Goal: Task Accomplishment & Management: Manage account settings

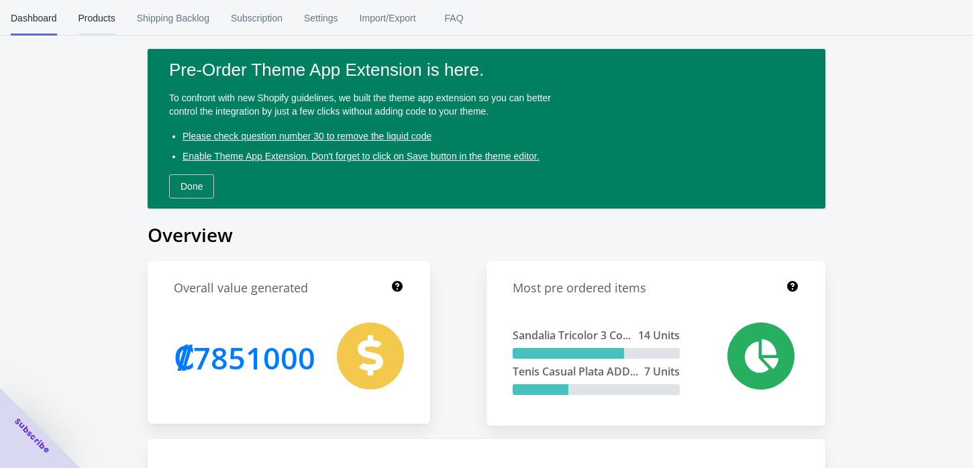
click at [82, 24] on span "Products" at bounding box center [97, 18] width 37 height 35
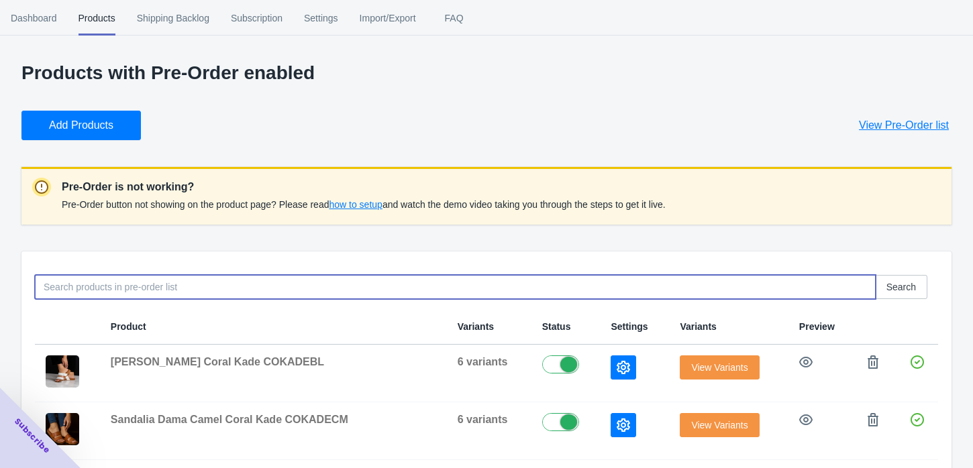
click at [231, 287] on input at bounding box center [455, 287] width 841 height 24
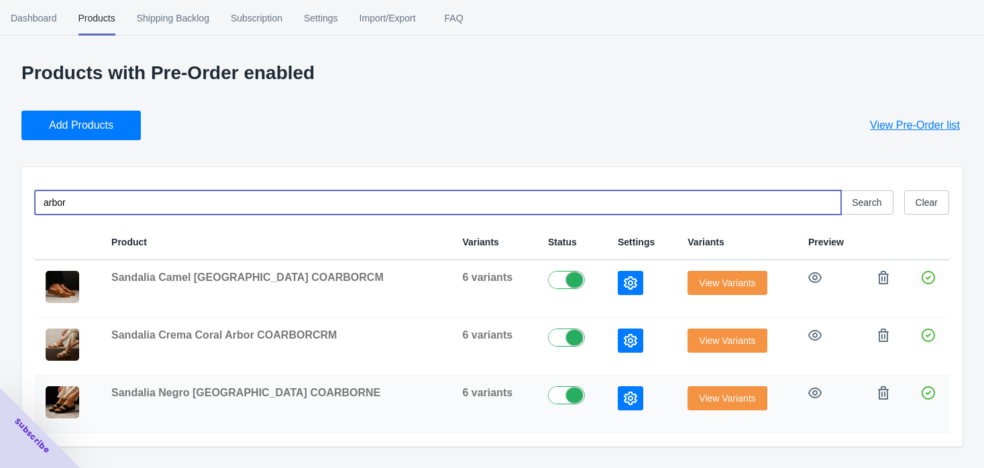
type input "arbor"
click at [706, 413] on td "View Variants" at bounding box center [737, 405] width 121 height 58
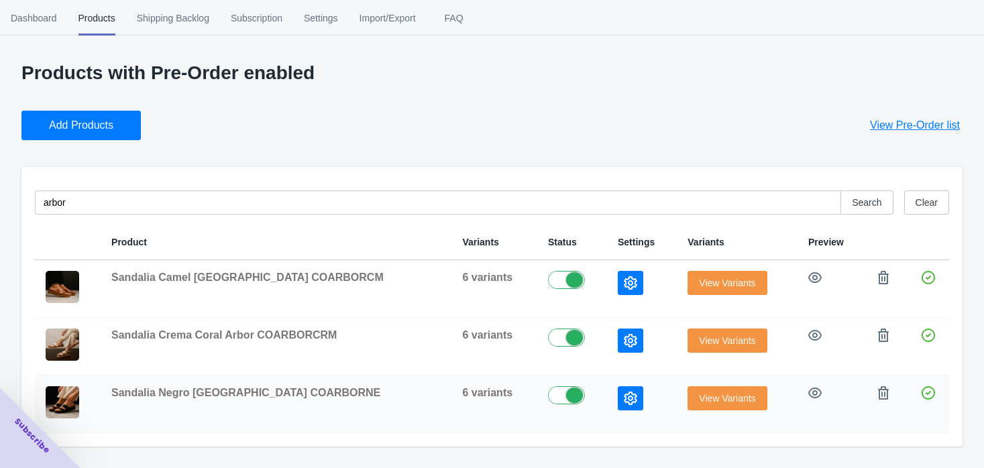
click at [706, 411] on td "View Variants" at bounding box center [737, 405] width 121 height 58
click at [706, 404] on span "View Variants" at bounding box center [727, 398] width 56 height 11
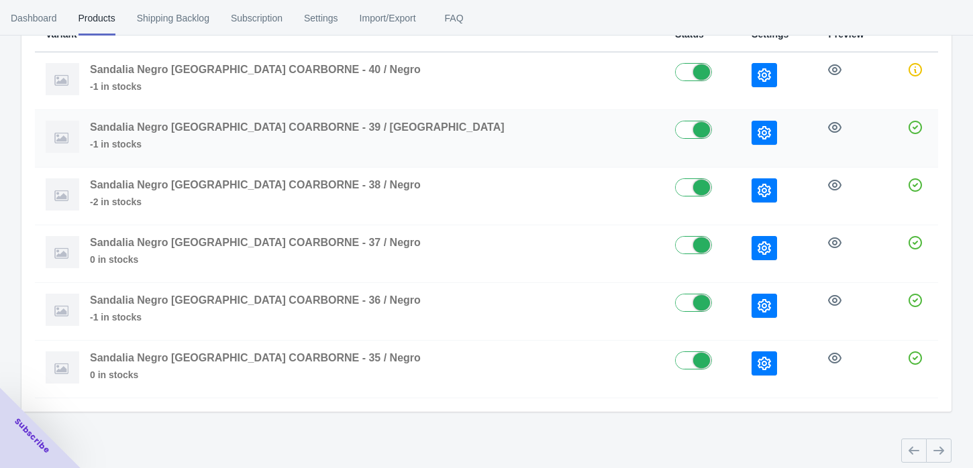
scroll to position [178, 0]
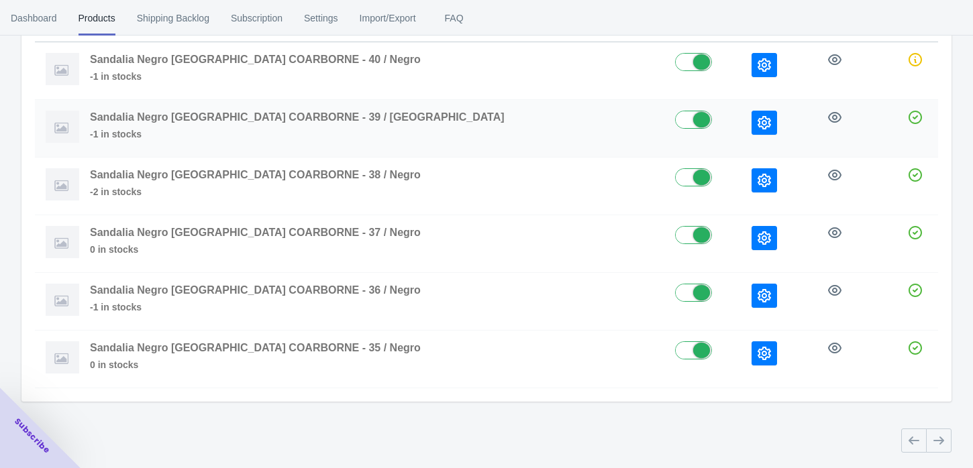
click at [752, 115] on button "button" at bounding box center [765, 123] width 26 height 24
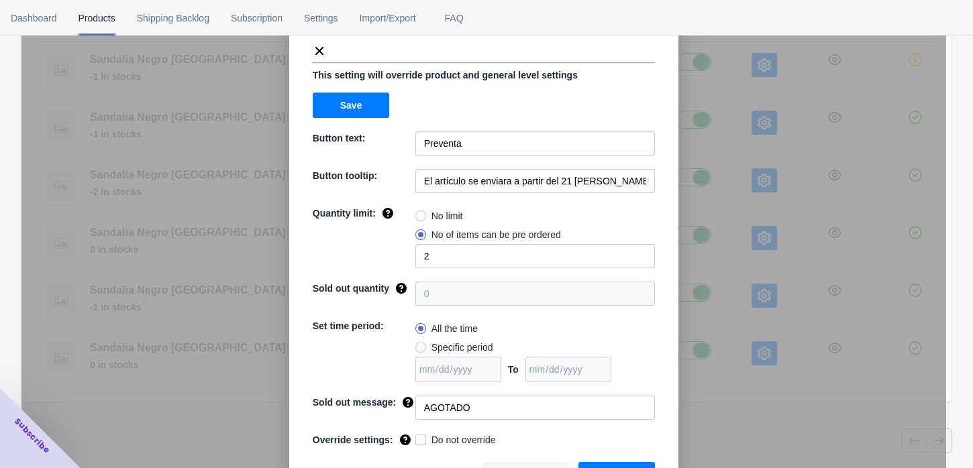
scroll to position [106, 0]
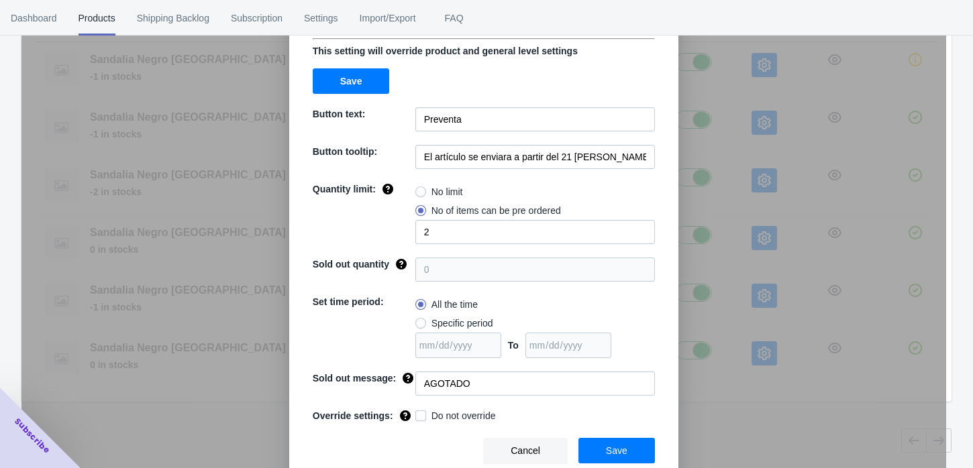
click at [519, 458] on button "Cancel" at bounding box center [525, 451] width 85 height 26
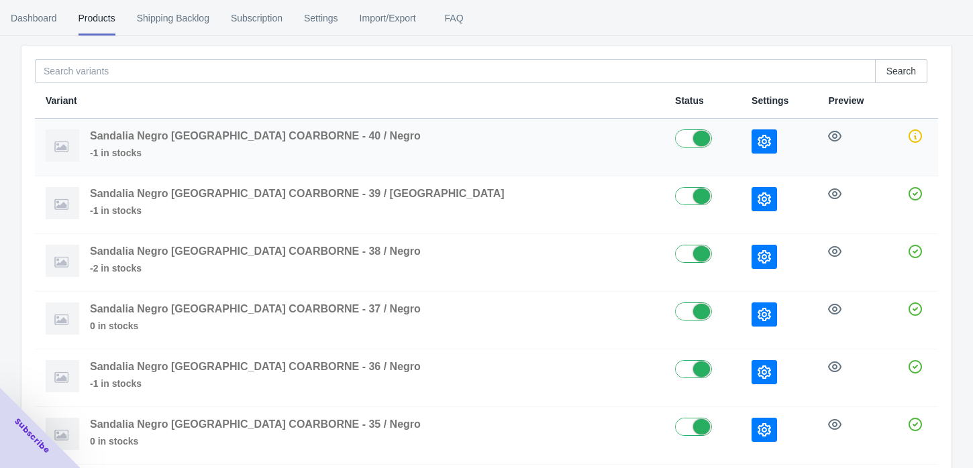
scroll to position [0, 0]
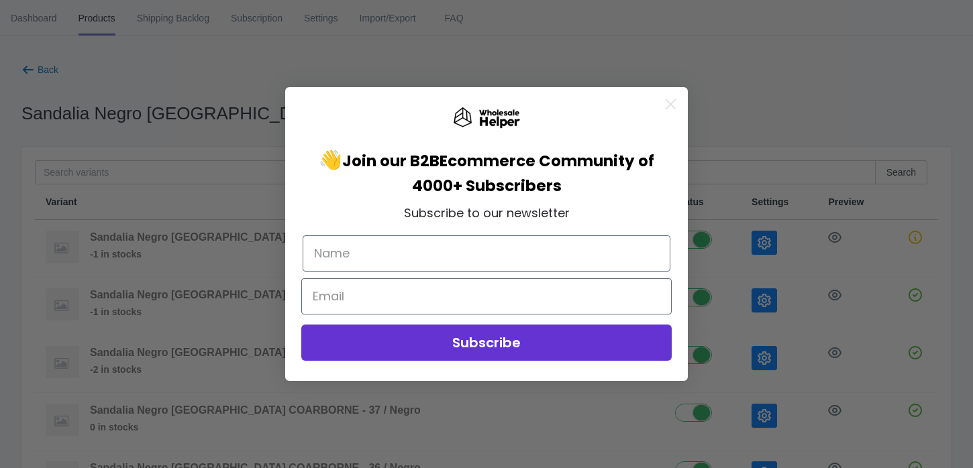
click at [676, 105] on circle "Close dialog" at bounding box center [671, 104] width 22 height 22
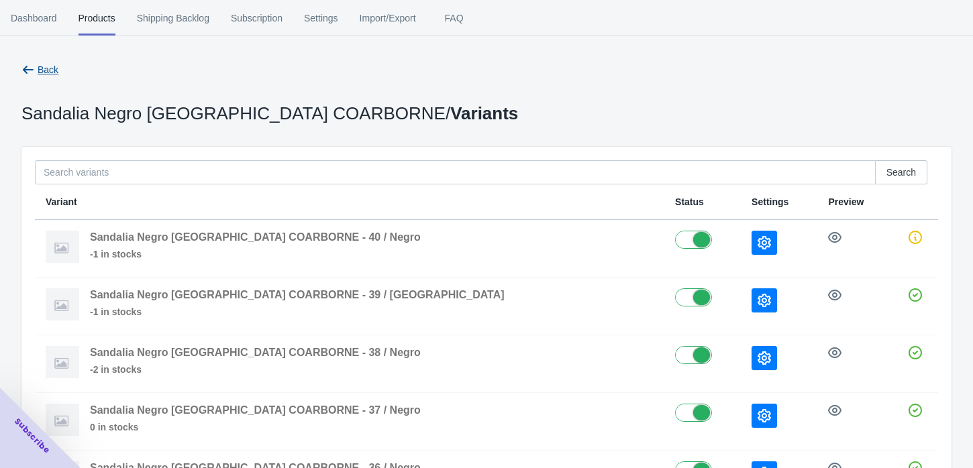
click at [19, 60] on button "Back" at bounding box center [40, 70] width 48 height 24
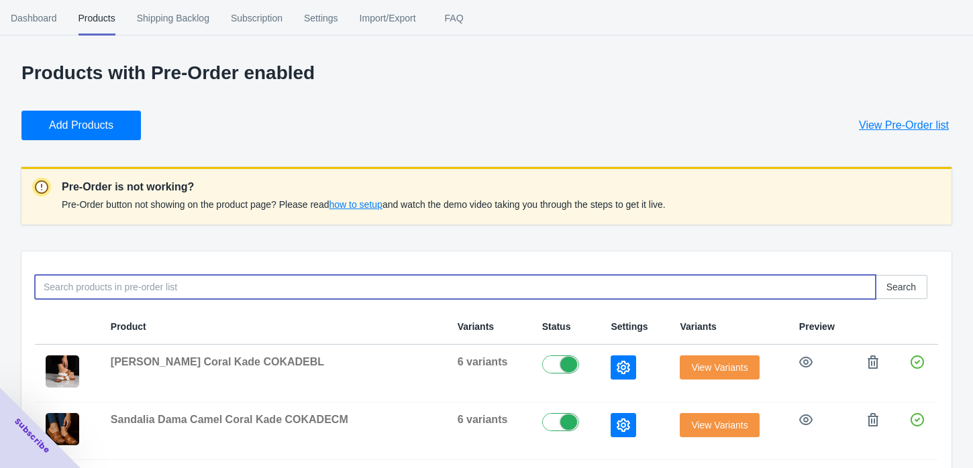
click at [84, 290] on input at bounding box center [455, 287] width 841 height 24
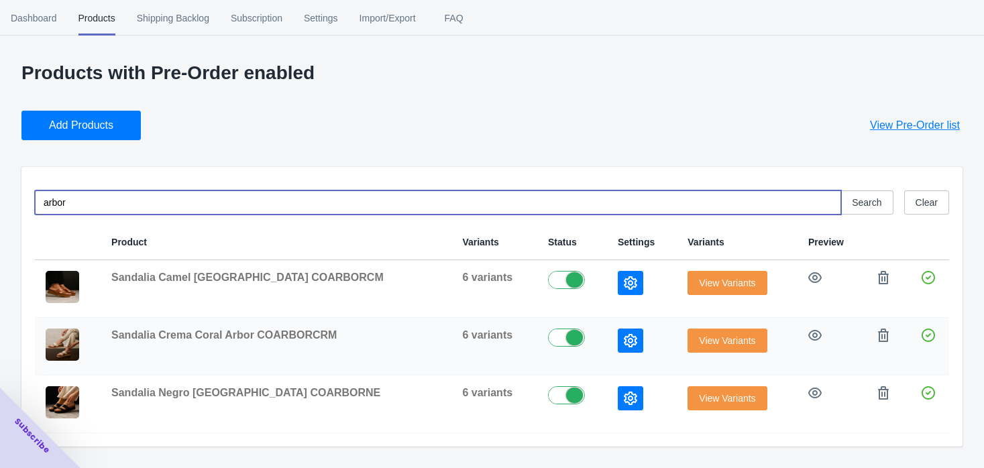
type input "arbor"
click at [731, 342] on button "View Variants" at bounding box center [727, 341] width 79 height 24
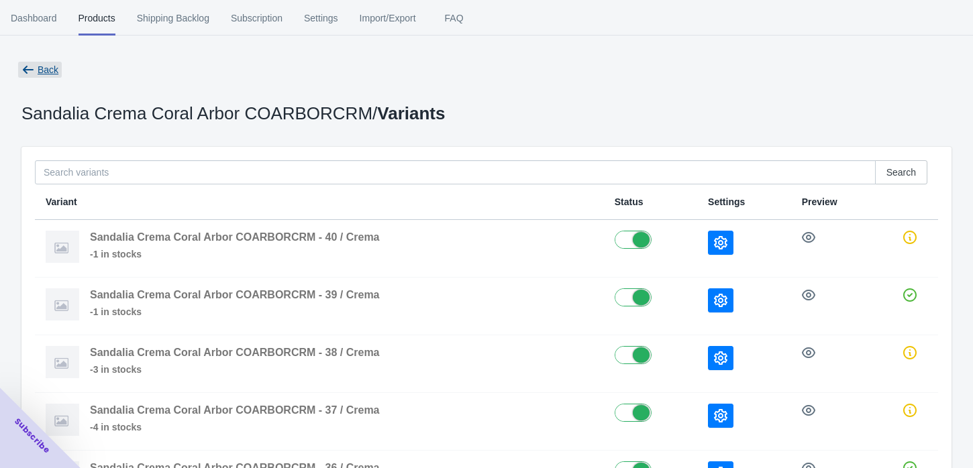
click at [45, 79] on button "Back" at bounding box center [40, 70] width 48 height 24
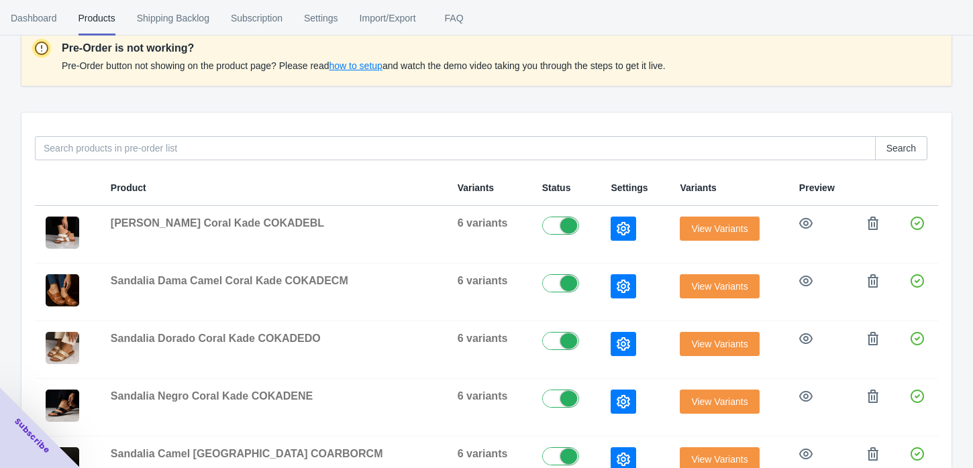
scroll to position [149, 0]
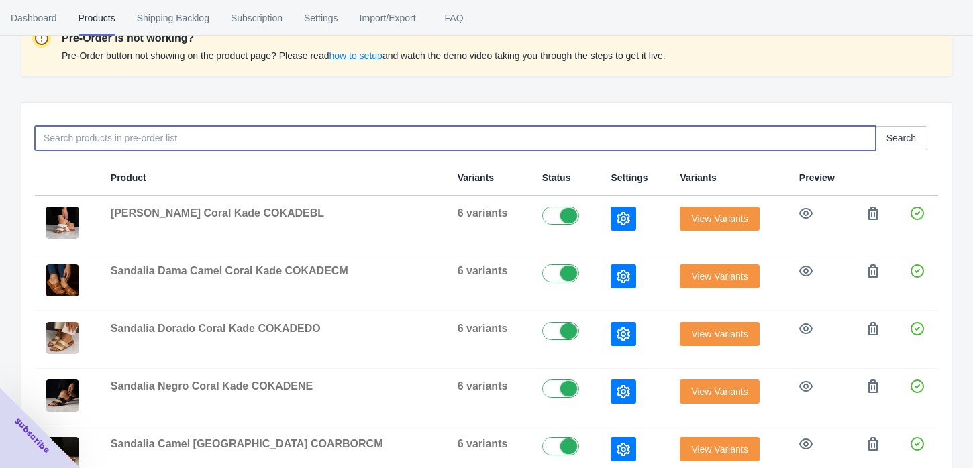
click at [140, 141] on input at bounding box center [455, 138] width 841 height 24
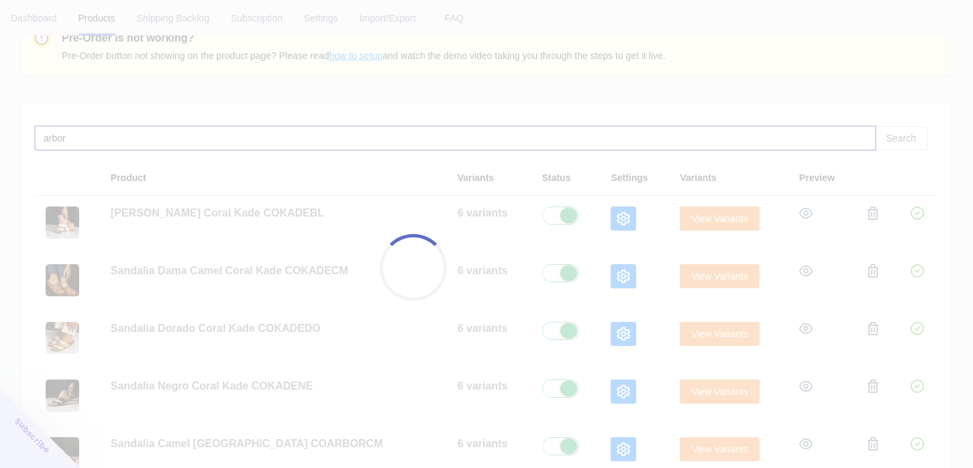
scroll to position [0, 0]
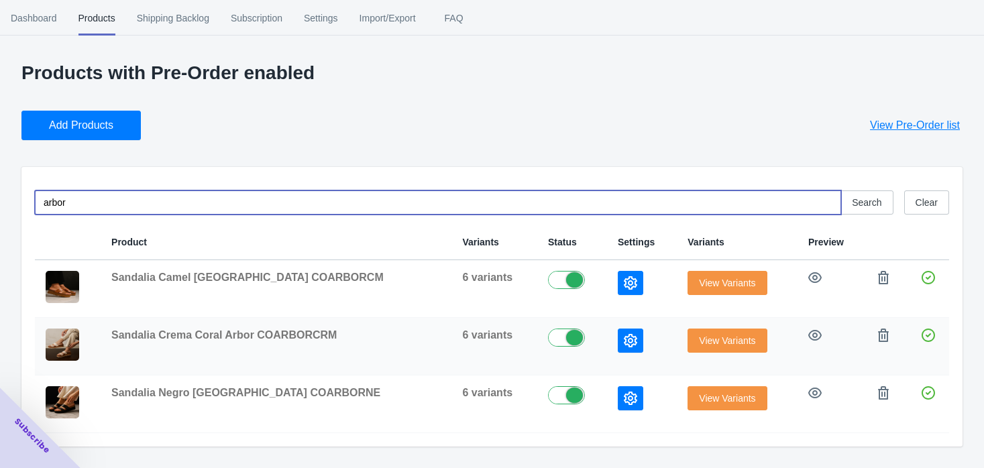
type input "arbor"
click at [729, 348] on button "View Variants" at bounding box center [727, 341] width 79 height 24
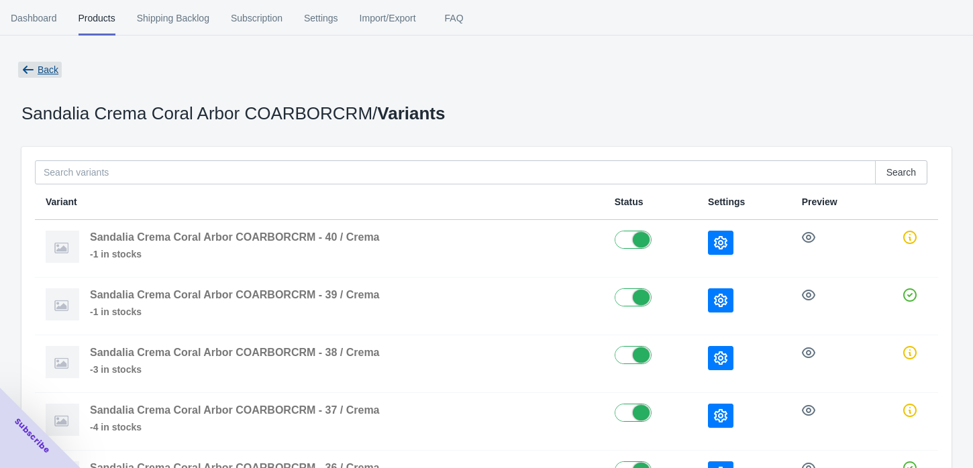
click at [27, 71] on icon "button" at bounding box center [27, 69] width 13 height 13
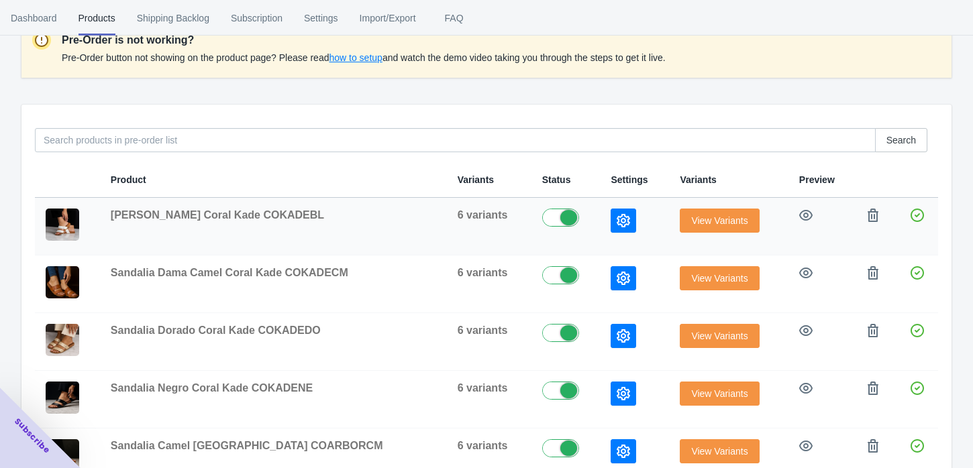
scroll to position [149, 0]
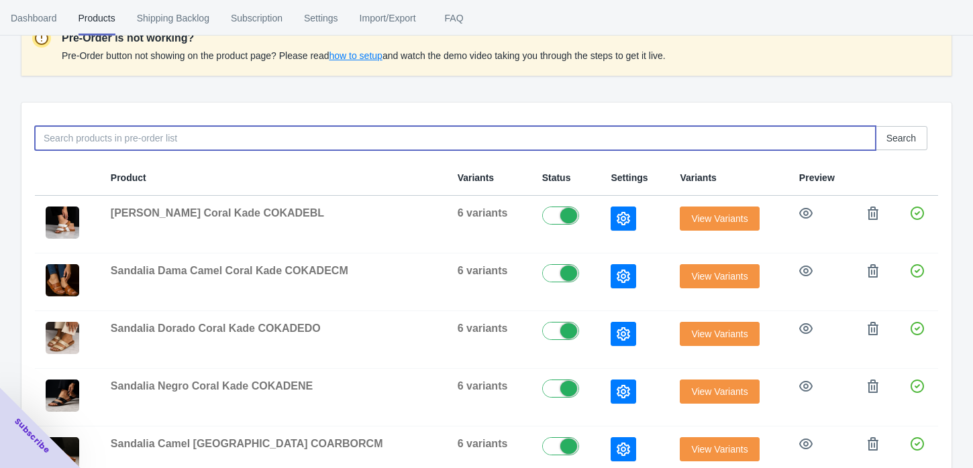
click at [101, 141] on input at bounding box center [455, 138] width 841 height 24
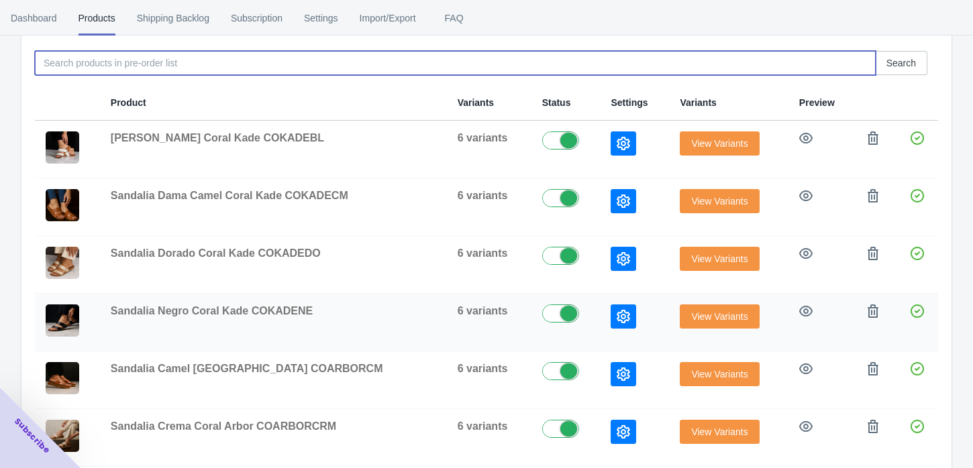
scroll to position [298, 0]
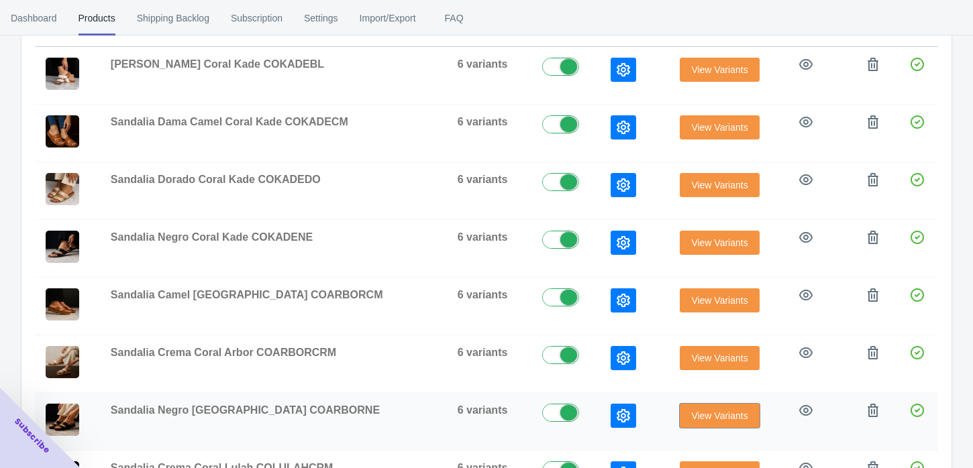
click at [714, 415] on span "View Variants" at bounding box center [719, 416] width 56 height 11
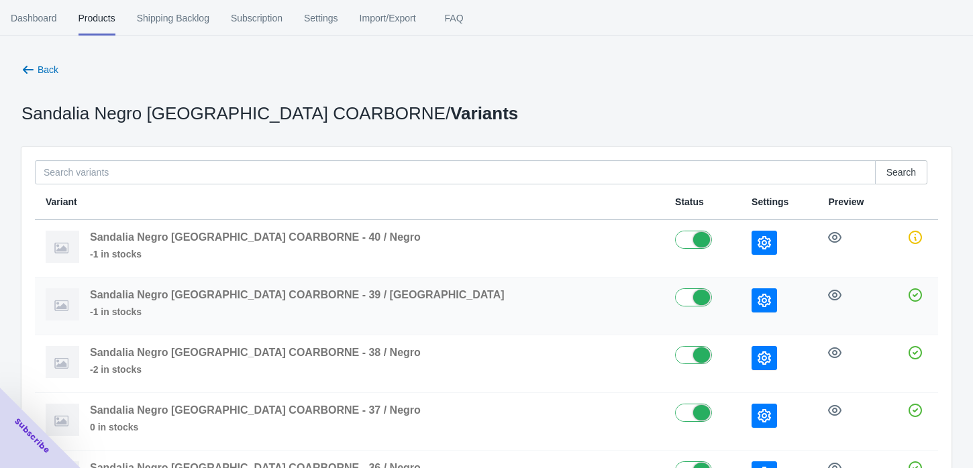
scroll to position [149, 0]
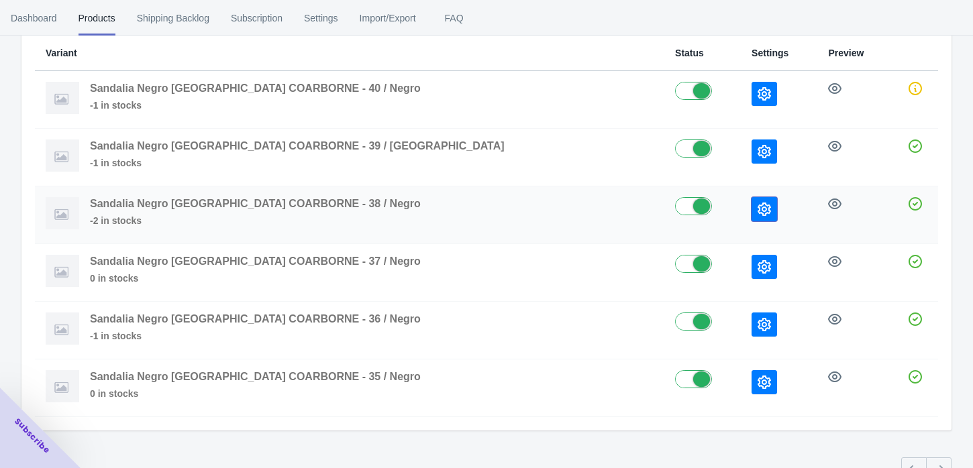
click at [752, 211] on button "button" at bounding box center [765, 209] width 26 height 24
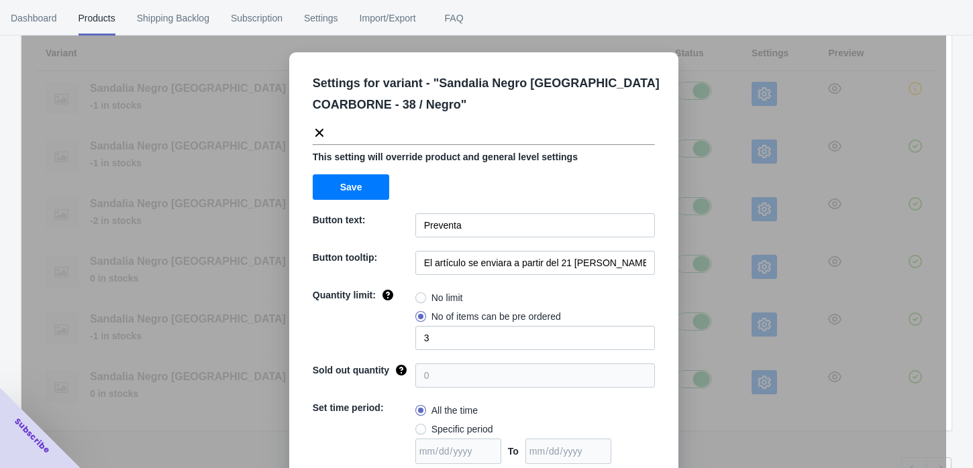
click at [32, 238] on div "Settings for variant - " Sandalia Negro Coral Arbor COARBORNE - 38 / Negro " Th…" at bounding box center [483, 268] width 925 height 468
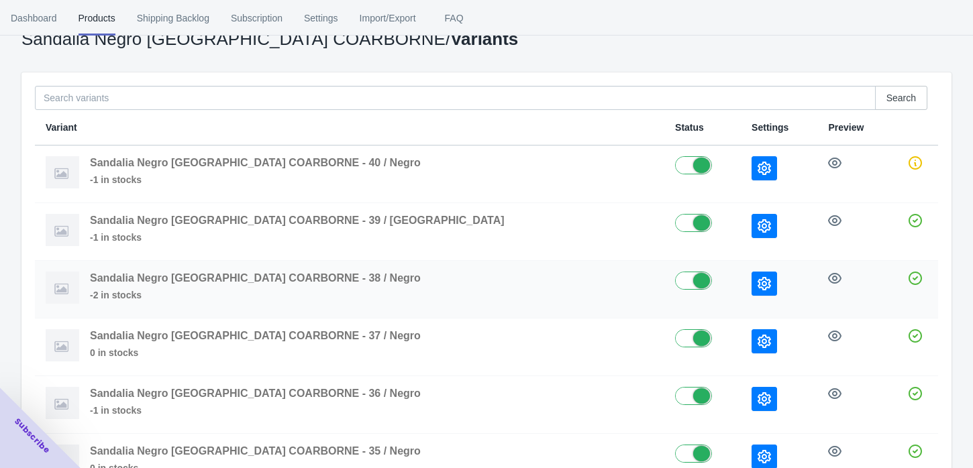
scroll to position [0, 0]
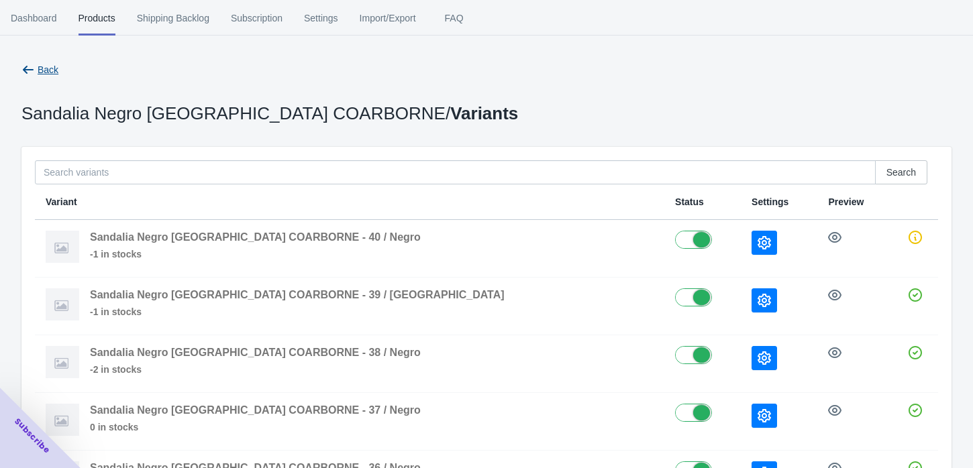
click at [54, 77] on button "Back" at bounding box center [40, 70] width 48 height 24
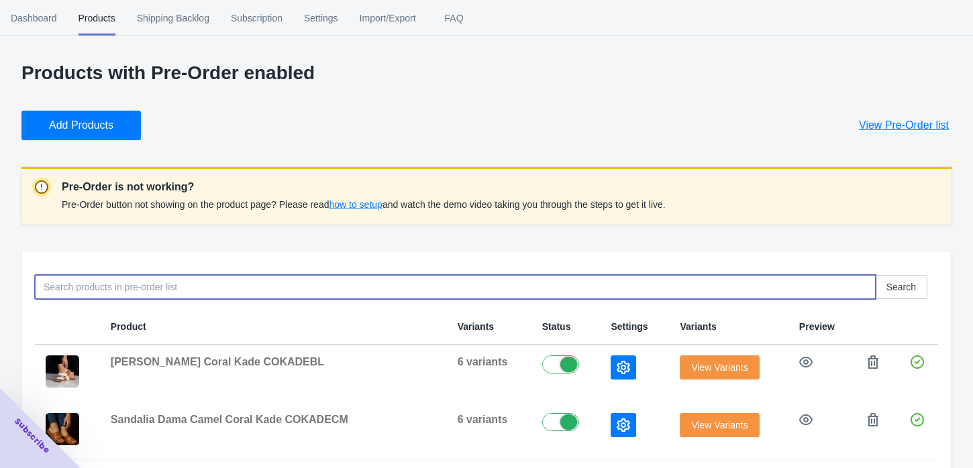
click at [53, 291] on input at bounding box center [455, 287] width 841 height 24
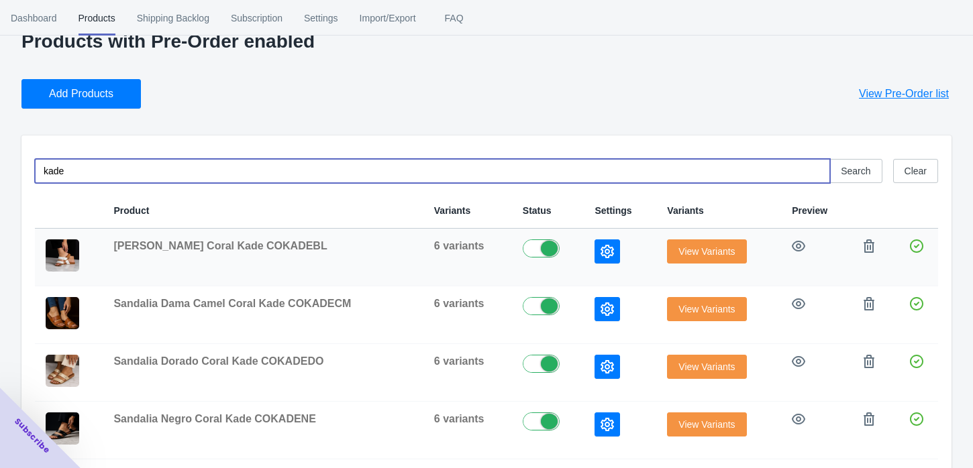
scroll to position [48, 0]
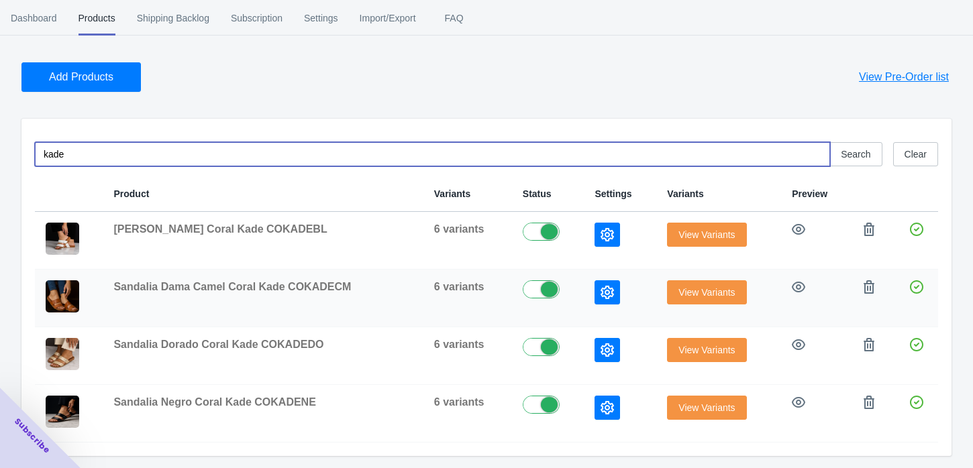
type input "kade"
click at [709, 303] on button "View Variants" at bounding box center [706, 293] width 79 height 24
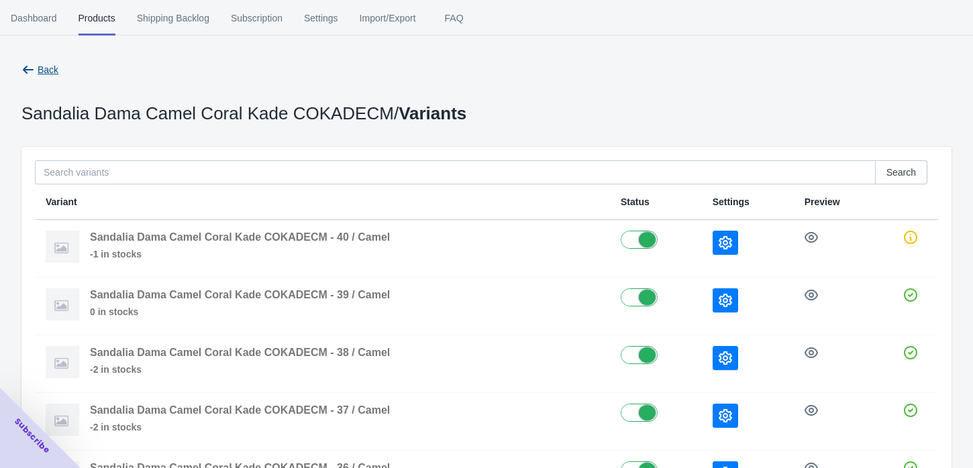
click at [48, 73] on span "Back" at bounding box center [48, 69] width 21 height 11
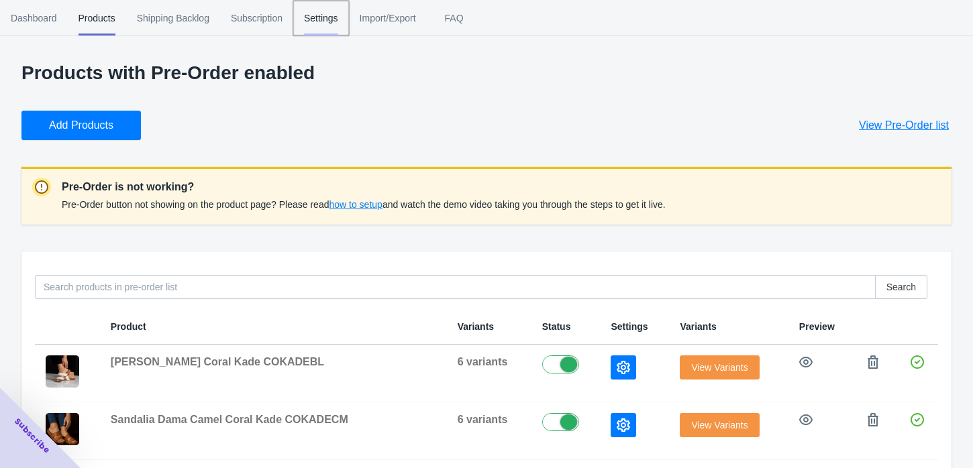
click at [315, 22] on span "Settings" at bounding box center [321, 18] width 34 height 35
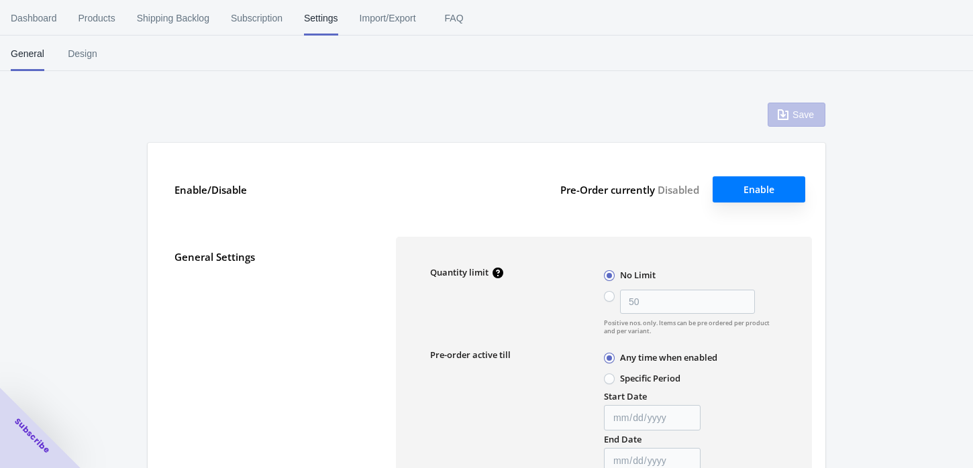
scroll to position [223, 0]
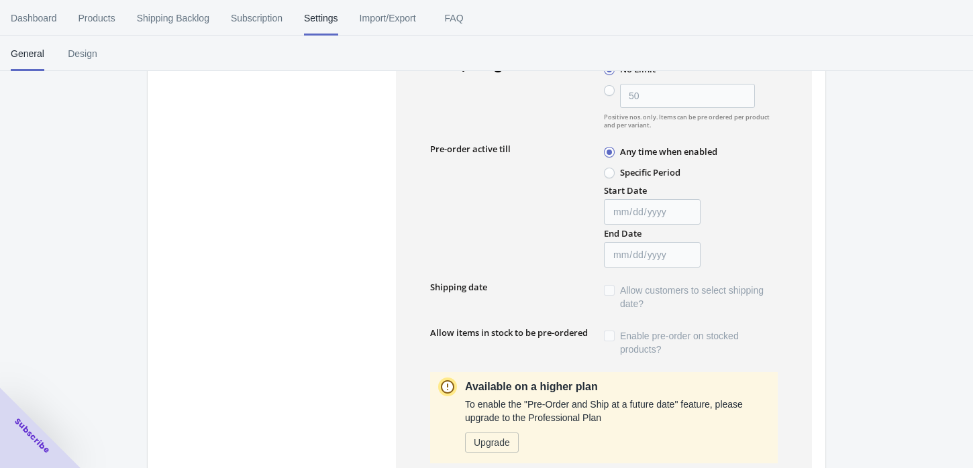
radio input "false"
type input "1"
type input "[DATE]"
type input "preventa"
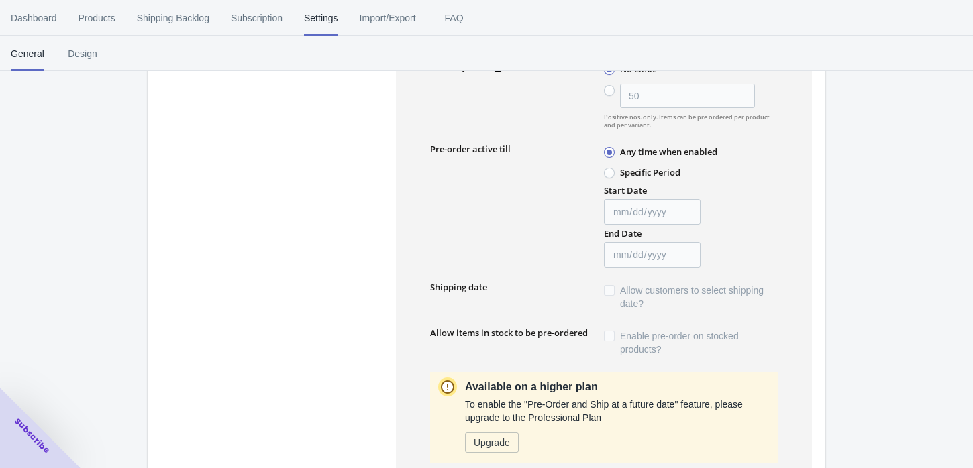
type input "preventa"
type textarea "¡El artículo en preventa se agregó al carrito!"
type textarea "El nivel de inventario es <qty>. Algunos de los artículos serán pedidos por ade…"
type textarea "Solo quedan <qty> de artículos en stock."
type textarea "Se puede pedir por adelantado un máximo de <qty> de productos."
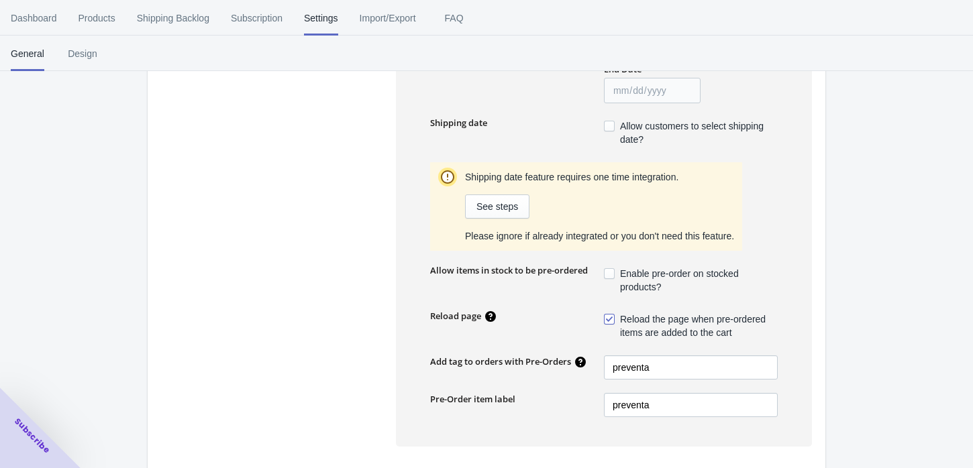
scroll to position [372, 0]
click at [98, 18] on span "Products" at bounding box center [97, 18] width 37 height 35
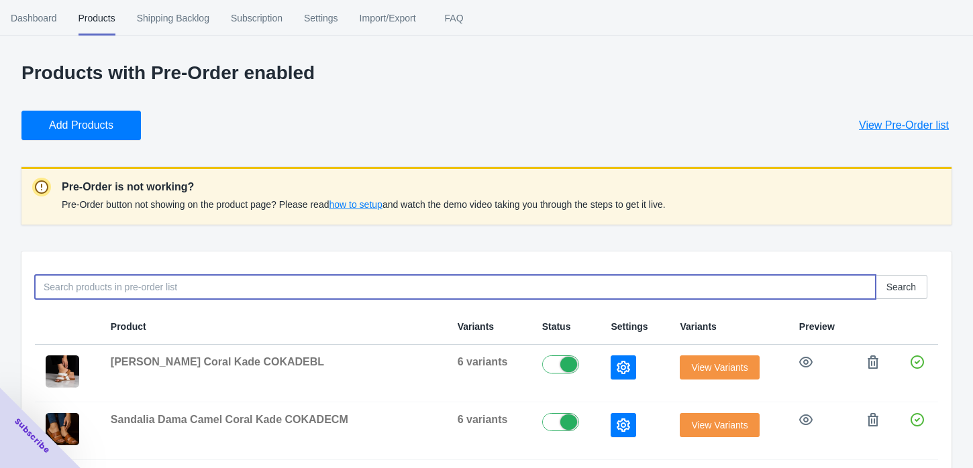
click at [70, 292] on input at bounding box center [455, 287] width 841 height 24
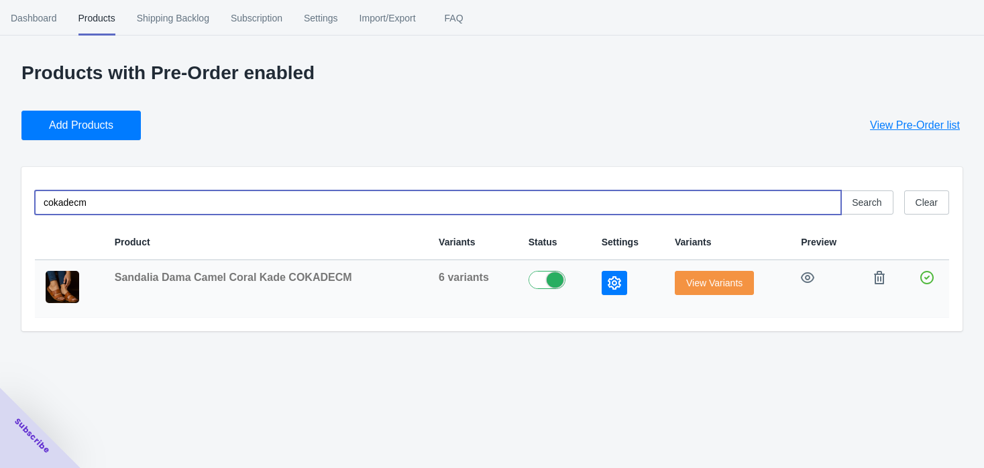
type input "cokadecm"
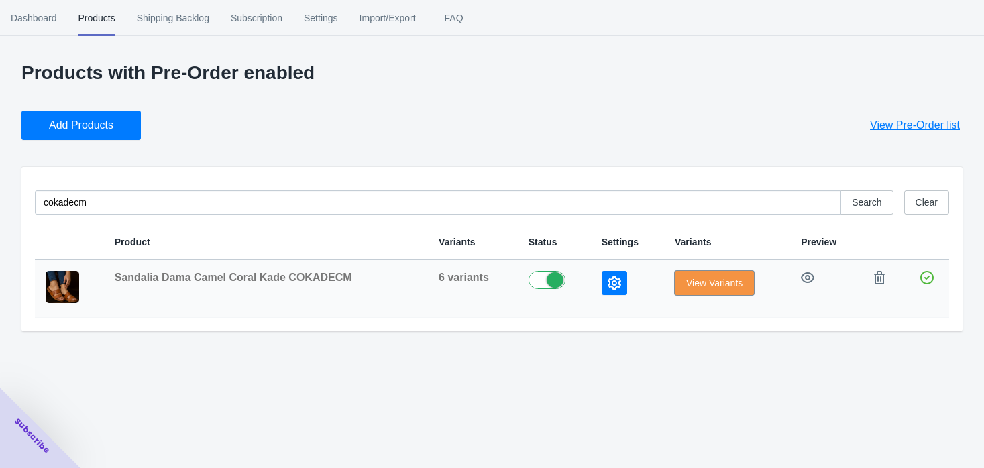
click at [723, 282] on span "View Variants" at bounding box center [715, 283] width 56 height 11
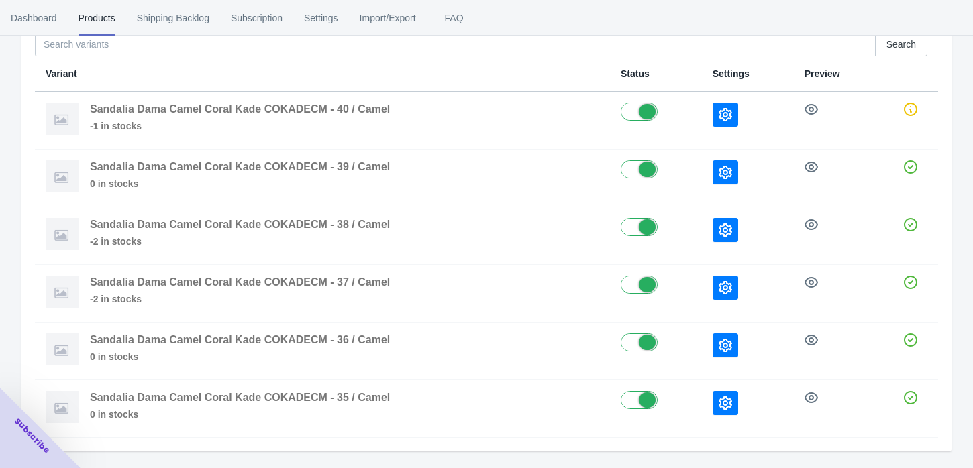
scroll to position [103, 0]
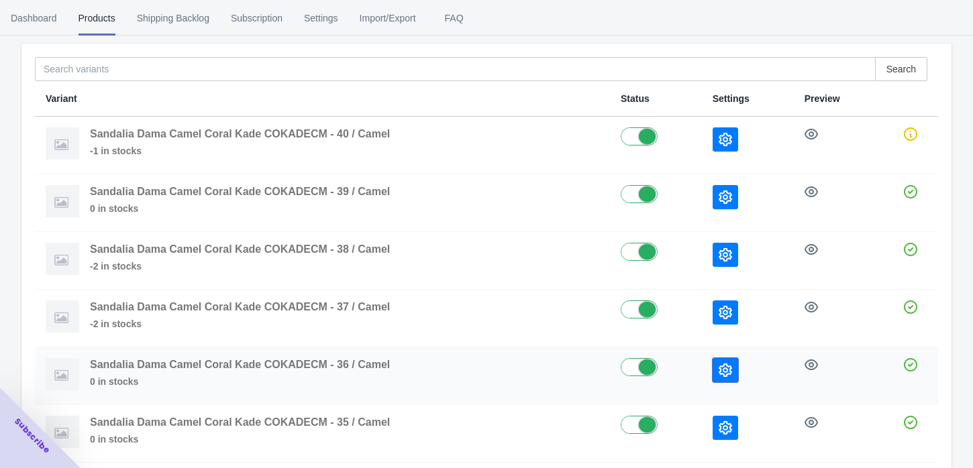
click at [721, 368] on icon "button" at bounding box center [725, 370] width 13 height 13
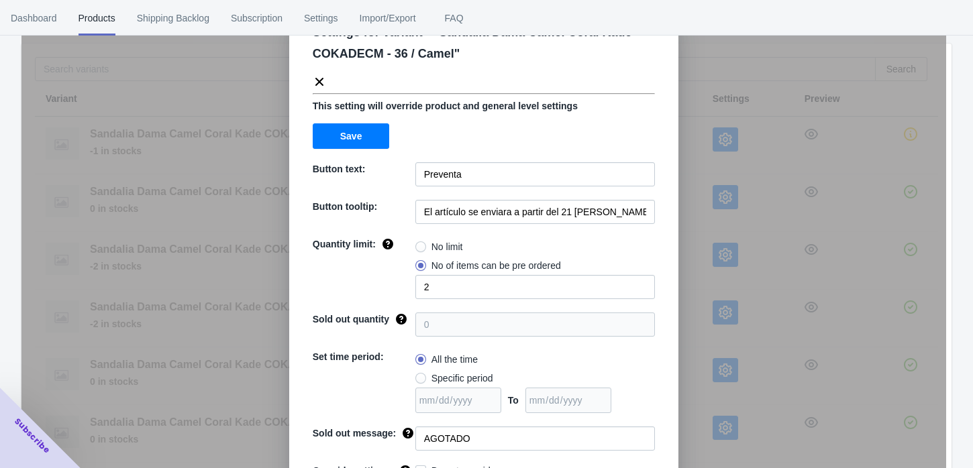
scroll to position [0, 0]
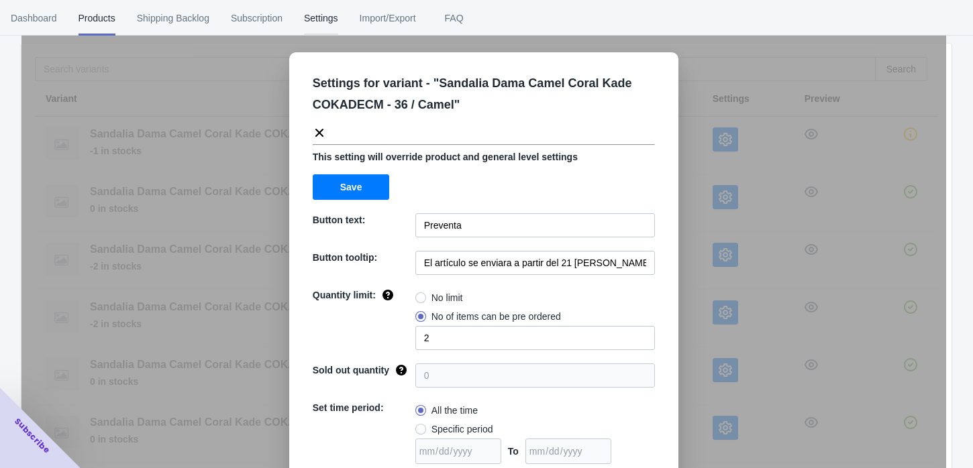
click at [325, 12] on span "Settings" at bounding box center [321, 18] width 34 height 35
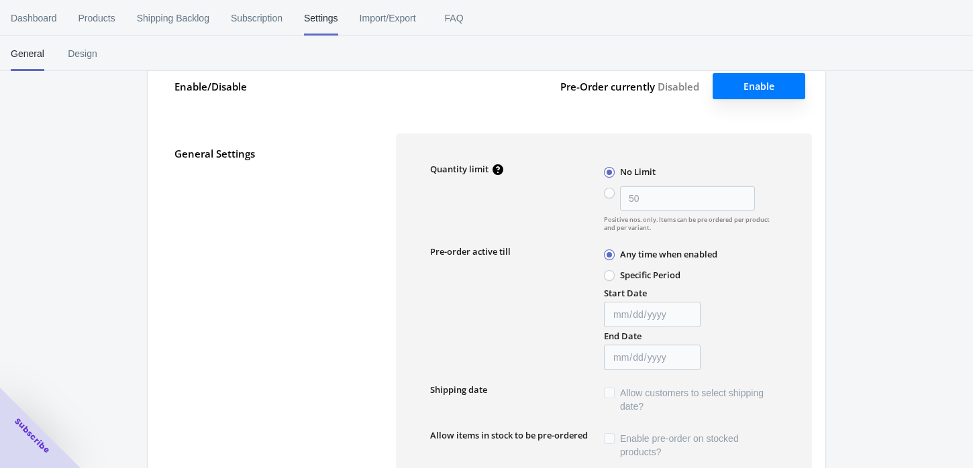
radio input "false"
type input "1"
type input "[DATE]"
type input "preventa"
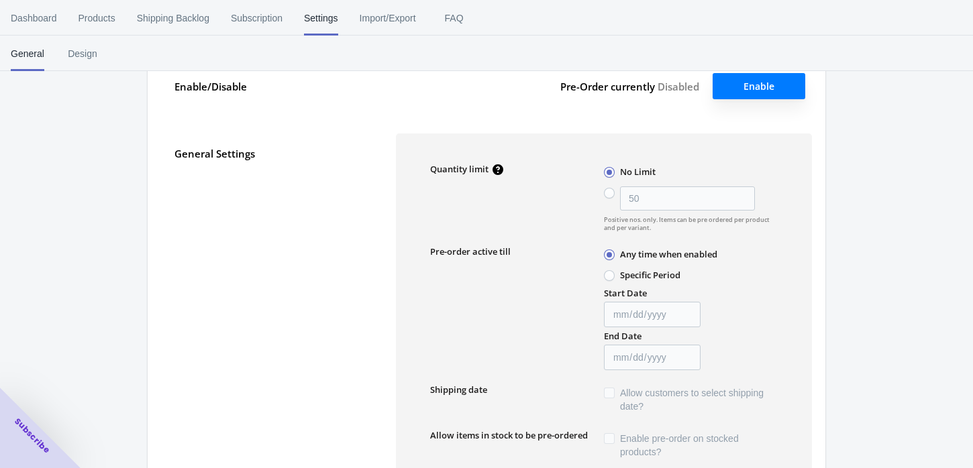
type input "preventa"
type textarea "¡El artículo en preventa se agregó al carrito!"
type textarea "El nivel de inventario es <qty>. Algunos de los artículos serán pedidos por ade…"
type textarea "Solo quedan <qty> de artículos en stock."
type textarea "Se puede pedir por adelantado un máximo de <qty> de productos."
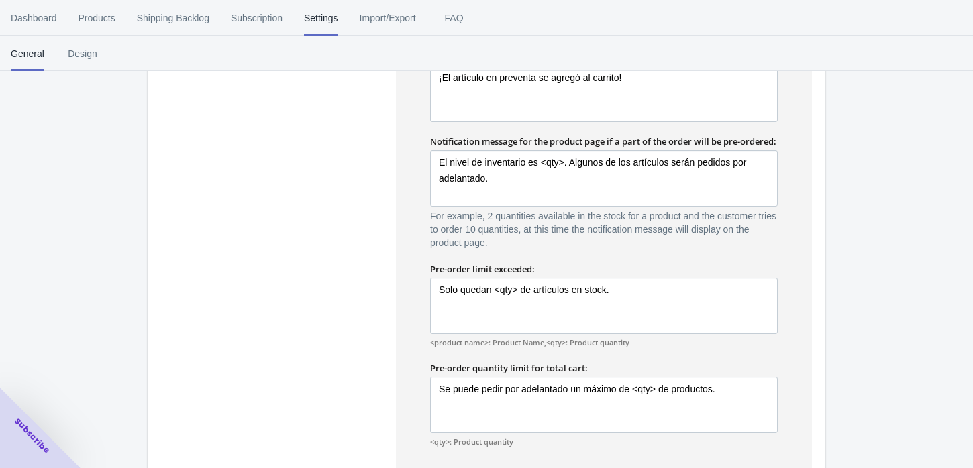
scroll to position [849, 0]
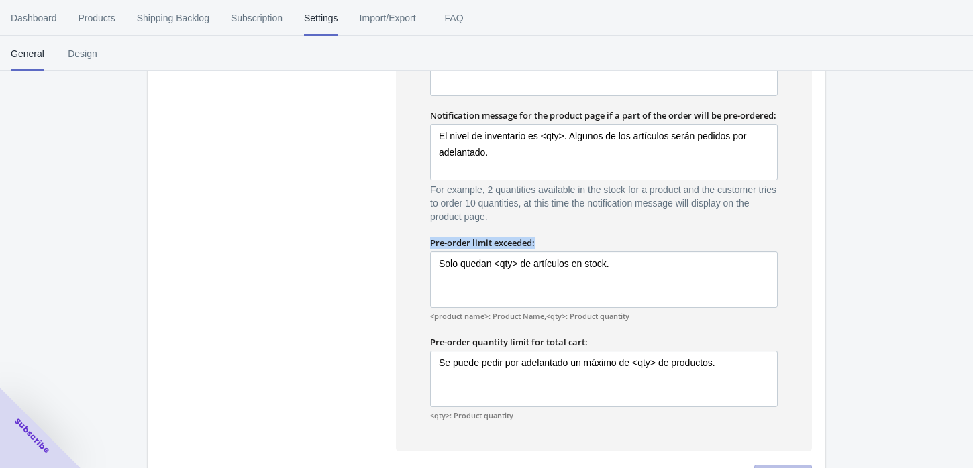
drag, startPoint x: 429, startPoint y: 252, endPoint x: 557, endPoint y: 256, distance: 127.6
click at [557, 249] on div "Pre-order limit exceeded:" at bounding box center [604, 243] width 348 height 12
click at [283, 236] on div "Notifications" at bounding box center [278, 223] width 208 height 456
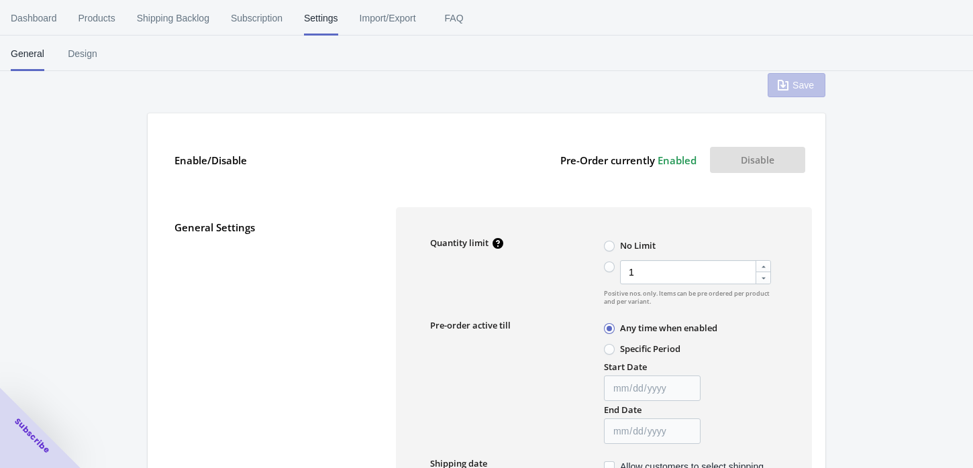
scroll to position [29, 0]
click at [760, 264] on icon at bounding box center [764, 268] width 8 height 8
click at [608, 264] on input "1" at bounding box center [607, 264] width 1 height 1
radio input "true"
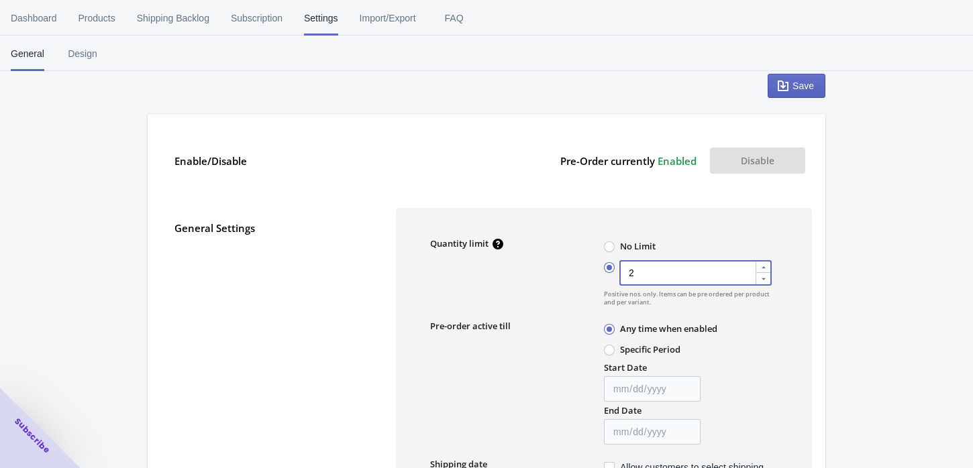
click at [760, 264] on icon at bounding box center [764, 268] width 8 height 8
click at [608, 264] on input "2" at bounding box center [607, 264] width 1 height 1
click at [787, 87] on icon "button" at bounding box center [783, 86] width 11 height 11
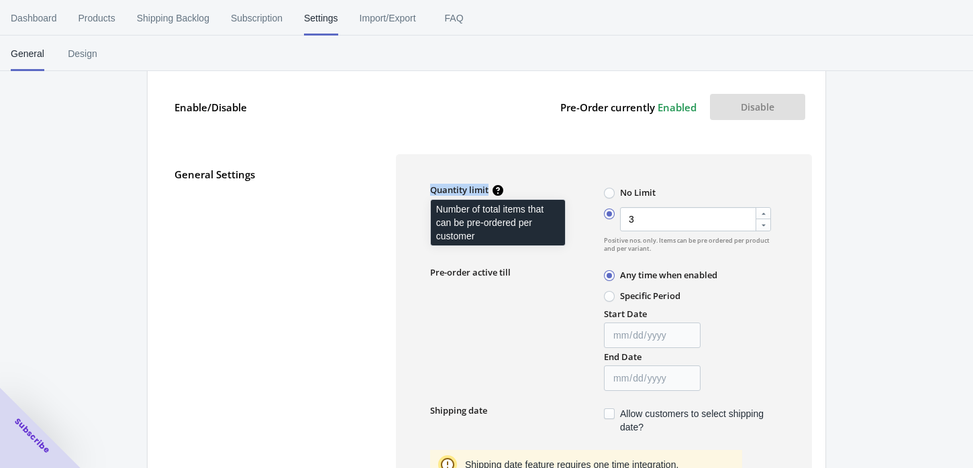
drag, startPoint x: 429, startPoint y: 187, endPoint x: 503, endPoint y: 189, distance: 73.9
click at [503, 189] on div "Quantity limit" at bounding box center [515, 189] width 176 height 16
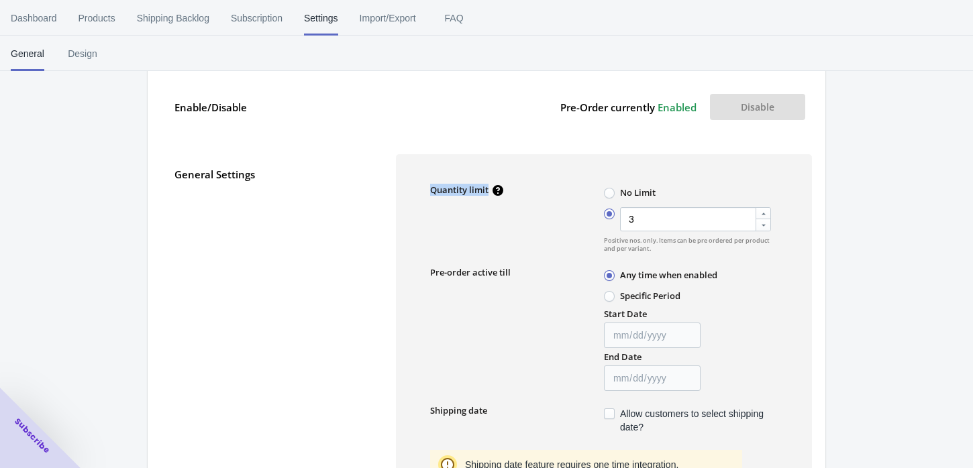
click at [571, 201] on div "Quantity limit" at bounding box center [517, 218] width 174 height 69
drag, startPoint x: 653, startPoint y: 248, endPoint x: 601, endPoint y: 240, distance: 52.4
click at [601, 240] on div "Quantity limit No Limit 3 Positive nos. only. Items can be pre ordered per prod…" at bounding box center [604, 218] width 348 height 69
click at [673, 252] on span "Positive nos. only. Items can be pre ordered per product and per variant." at bounding box center [691, 245] width 174 height 16
drag, startPoint x: 673, startPoint y: 252, endPoint x: 603, endPoint y: 238, distance: 71.3
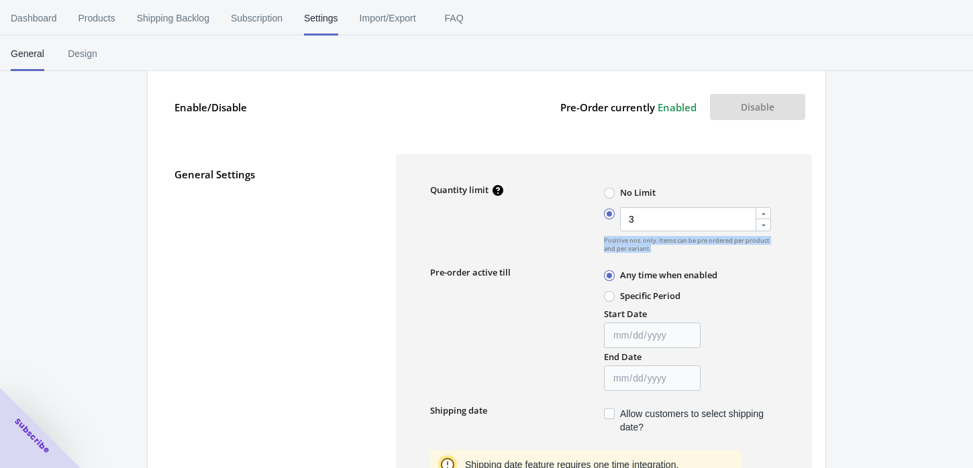
click at [604, 238] on span "Positive nos. only. Items can be pre ordered per product and per variant." at bounding box center [691, 245] width 174 height 16
copy span "Positive nos. only. Items can be pre ordered per product and per variant."
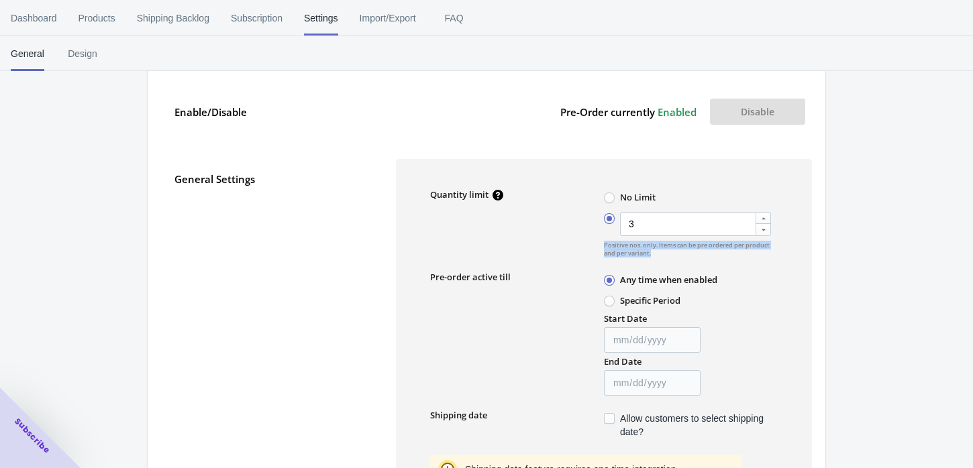
scroll to position [0, 0]
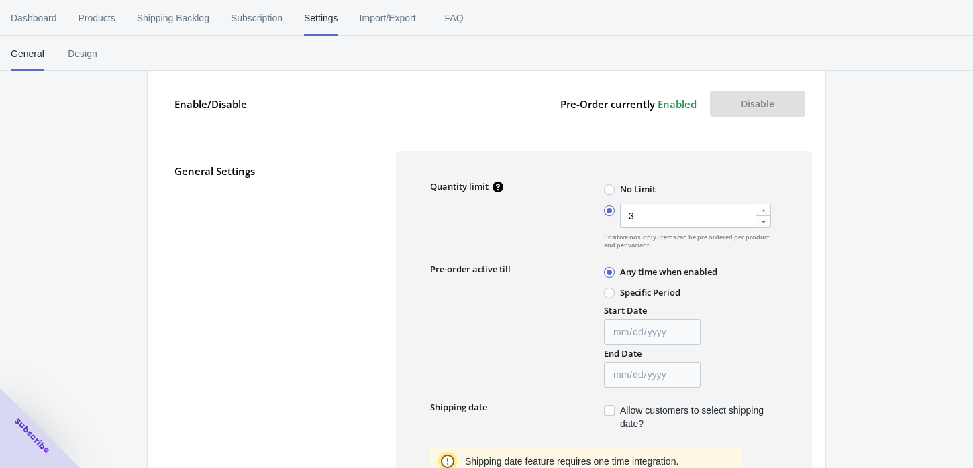
scroll to position [149, 0]
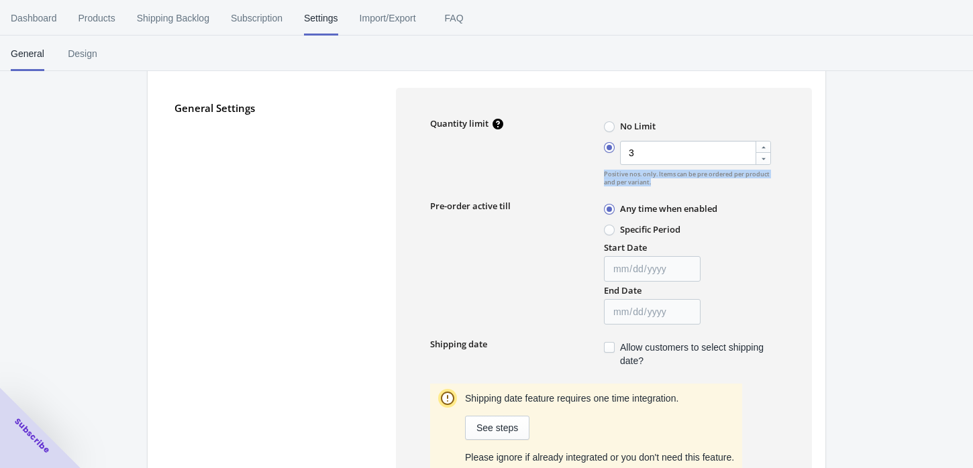
drag, startPoint x: 668, startPoint y: 183, endPoint x: 605, endPoint y: 173, distance: 63.9
click at [605, 173] on span "Positive nos. only. Items can be pre ordered per product and per variant." at bounding box center [691, 178] width 174 height 16
copy span "Positive nos. only. Items can be pre ordered per product and per variant."
click at [760, 144] on icon at bounding box center [764, 148] width 8 height 8
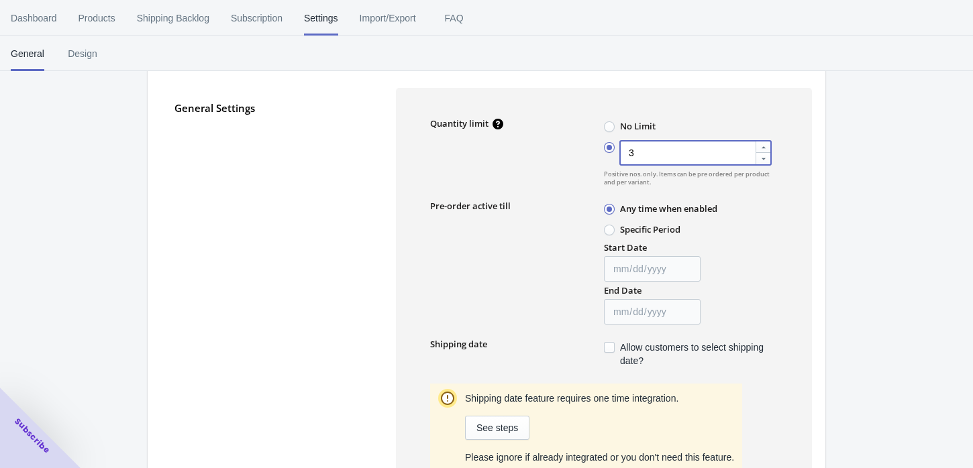
click at [608, 144] on input "3" at bounding box center [607, 144] width 1 height 1
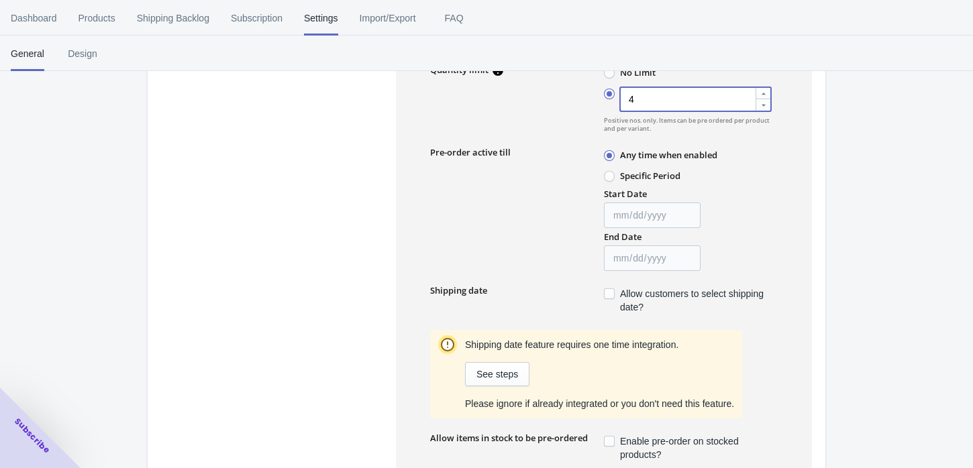
click at [760, 98] on icon at bounding box center [764, 94] width 8 height 8
click at [608, 91] on input "4" at bounding box center [607, 91] width 1 height 1
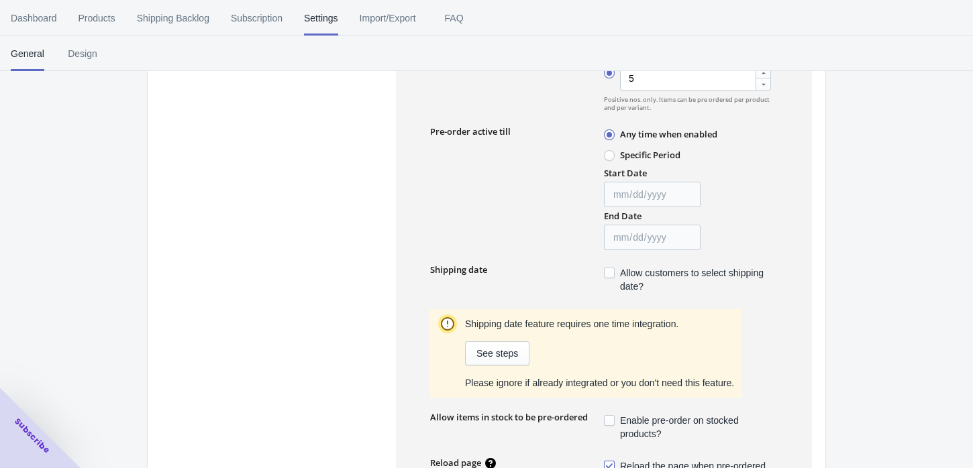
click at [762, 140] on div "Any time when enabled" at bounding box center [691, 134] width 174 height 18
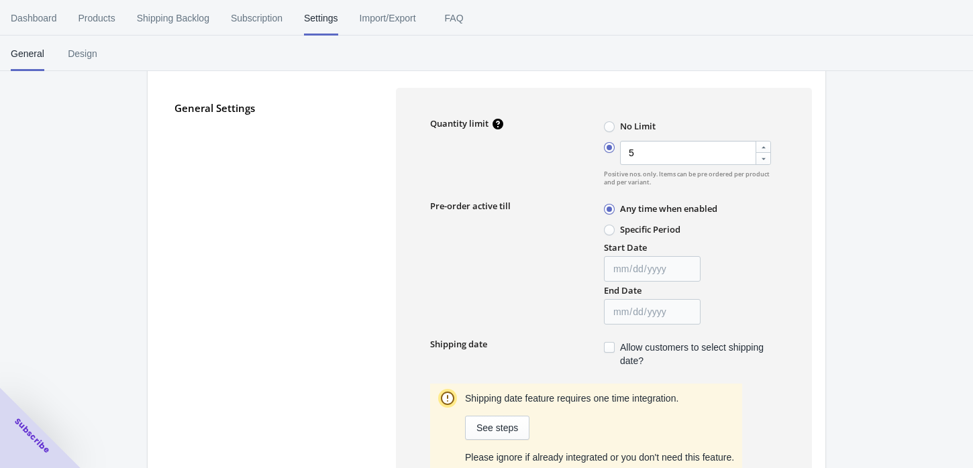
click at [760, 155] on icon at bounding box center [764, 159] width 8 height 8
click at [608, 145] on input "5" at bounding box center [607, 144] width 1 height 1
click at [760, 155] on icon at bounding box center [764, 159] width 8 height 8
click at [608, 145] on input "4" at bounding box center [607, 144] width 1 height 1
type input "3"
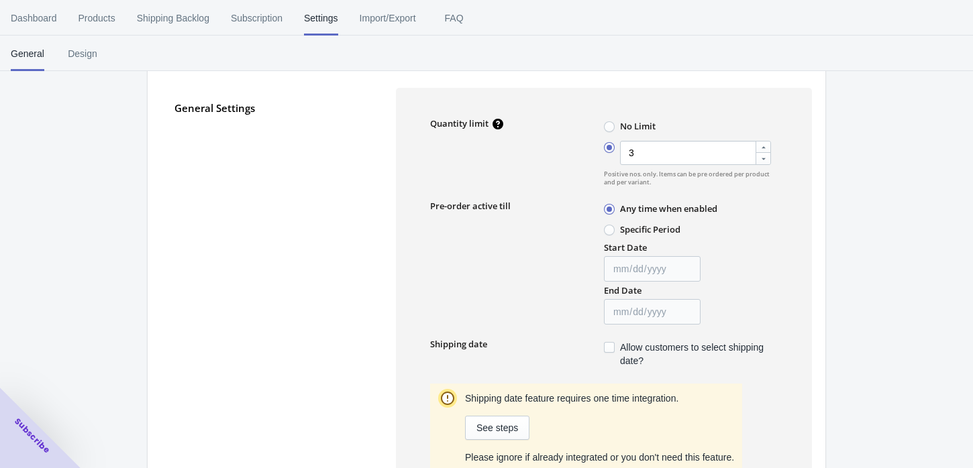
click at [783, 154] on div "Quantity limit No Limit 3 Positive nos. only. Items can be pre ordered per prod…" at bounding box center [604, 378] width 416 height 580
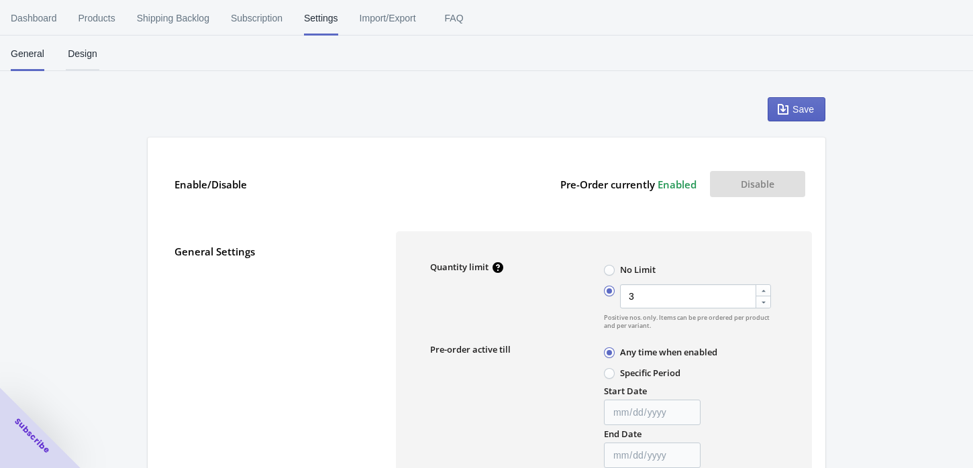
scroll to position [0, 0]
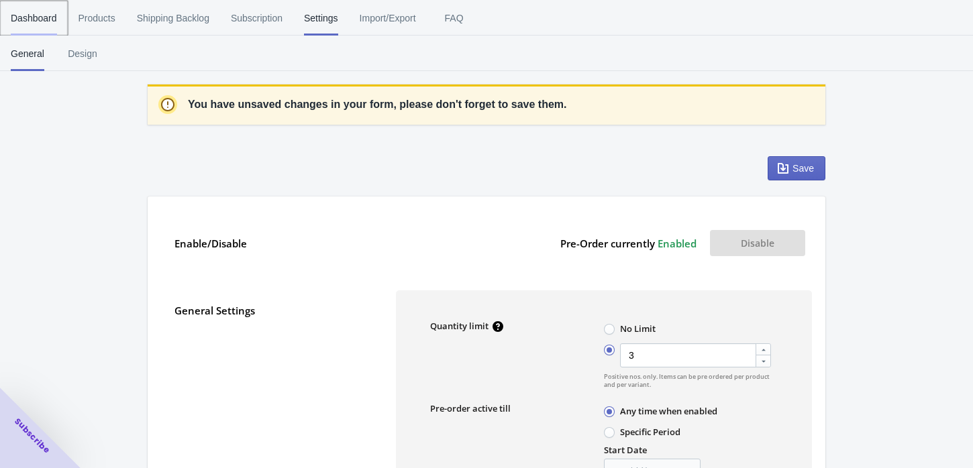
click at [34, 23] on span "Dashboard" at bounding box center [34, 18] width 46 height 35
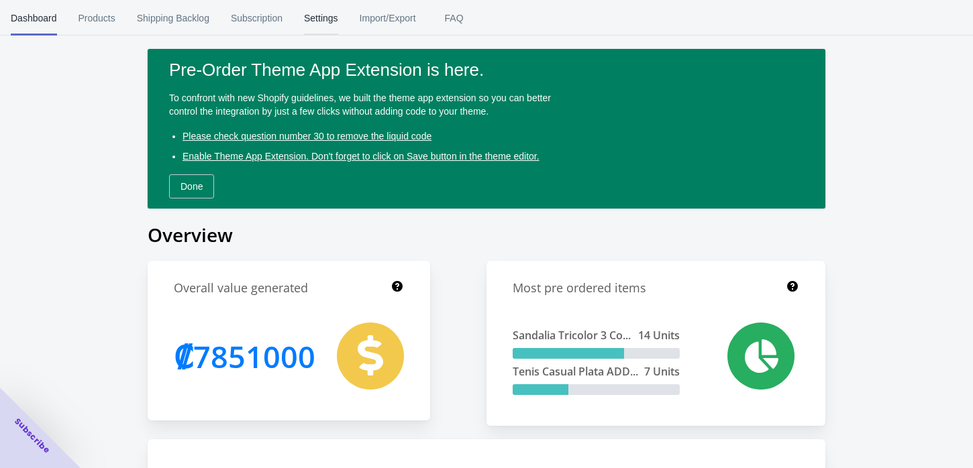
click at [317, 17] on span "Settings" at bounding box center [321, 18] width 34 height 35
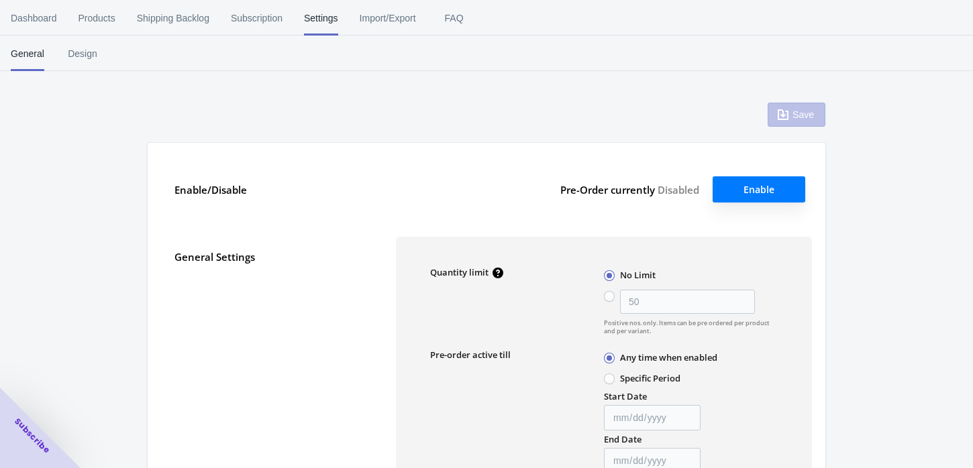
radio input "false"
type input "3"
type input "[DATE]"
type input "preventa"
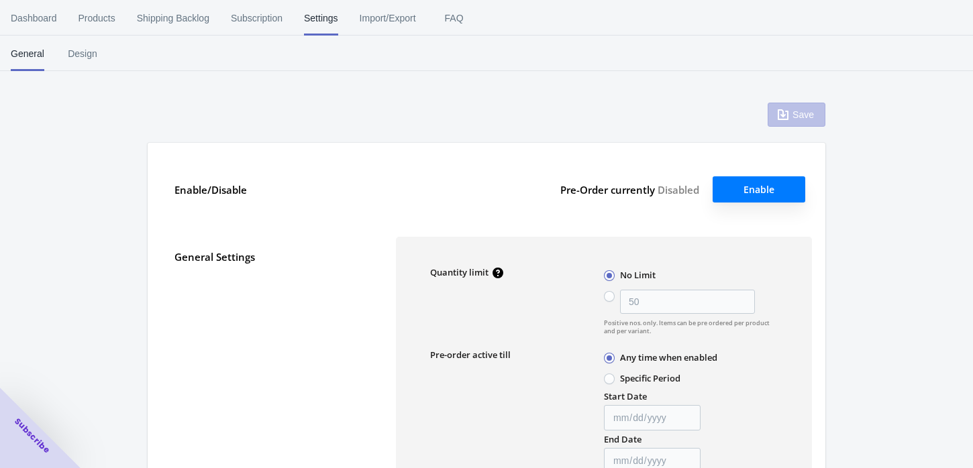
type input "preventa"
type textarea "¡El artículo en preventa se agregó al carrito!"
type textarea "El nivel de inventario es <qty>. Algunos de los artículos serán pedidos por ade…"
type textarea "Solo quedan <qty> de artículos en stock."
type textarea "Se puede pedir por adelantado un máximo de <qty> de productos."
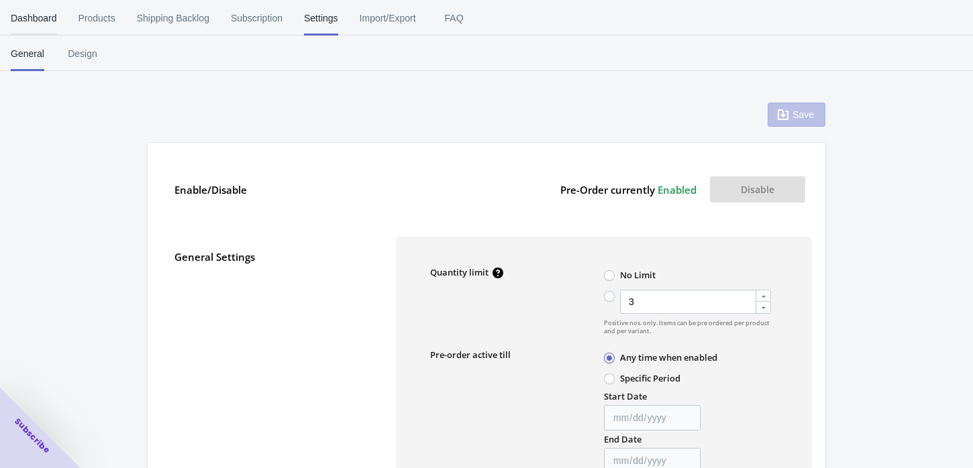
click at [36, 17] on span "Dashboard" at bounding box center [34, 18] width 46 height 35
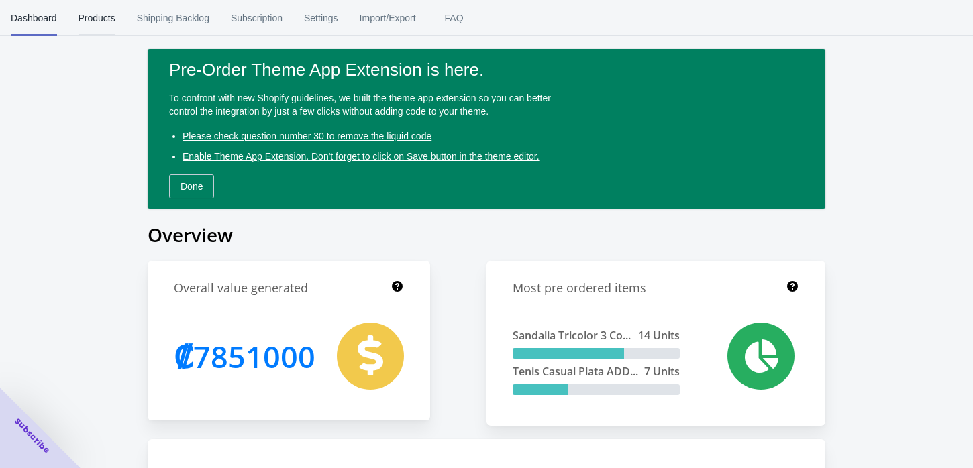
click at [89, 19] on span "Products" at bounding box center [97, 18] width 37 height 35
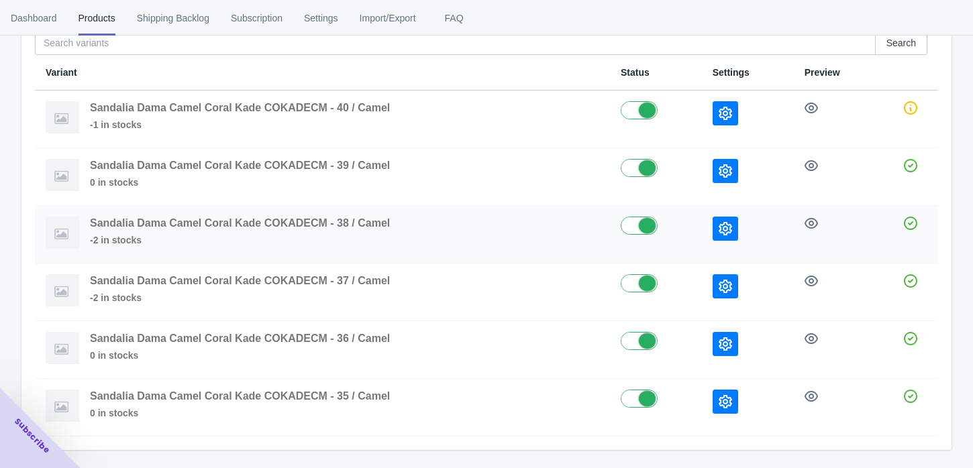
scroll to position [178, 0]
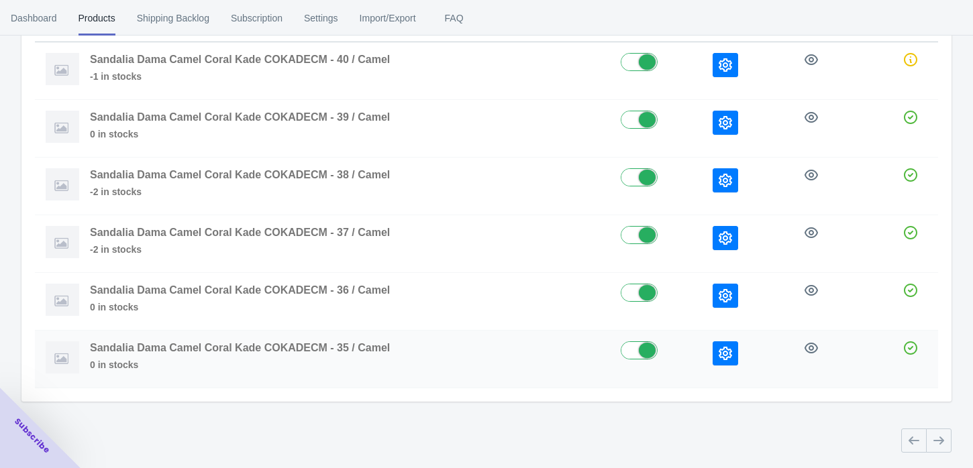
click at [729, 350] on icon "button" at bounding box center [725, 353] width 13 height 13
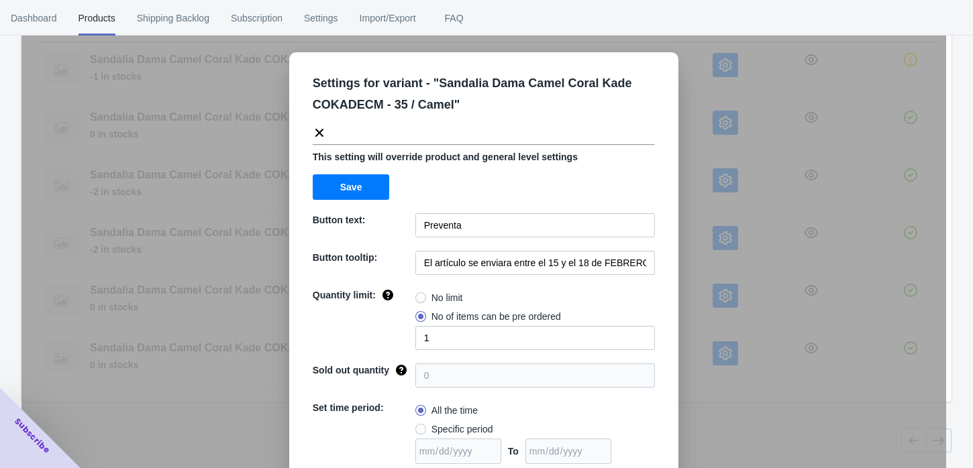
click at [93, 416] on div "Settings for variant - " Sandalia Dama Camel Coral Kade COKADECM - 35 / Camel "…" at bounding box center [483, 268] width 925 height 468
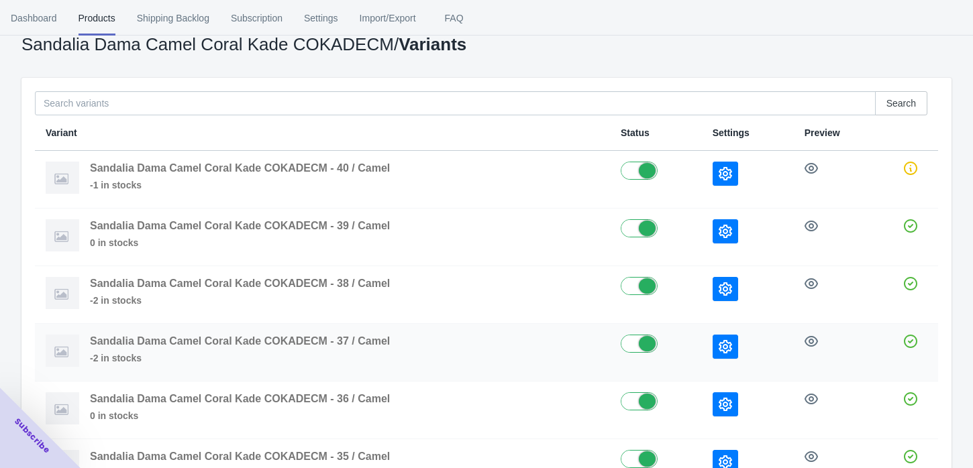
scroll to position [0, 0]
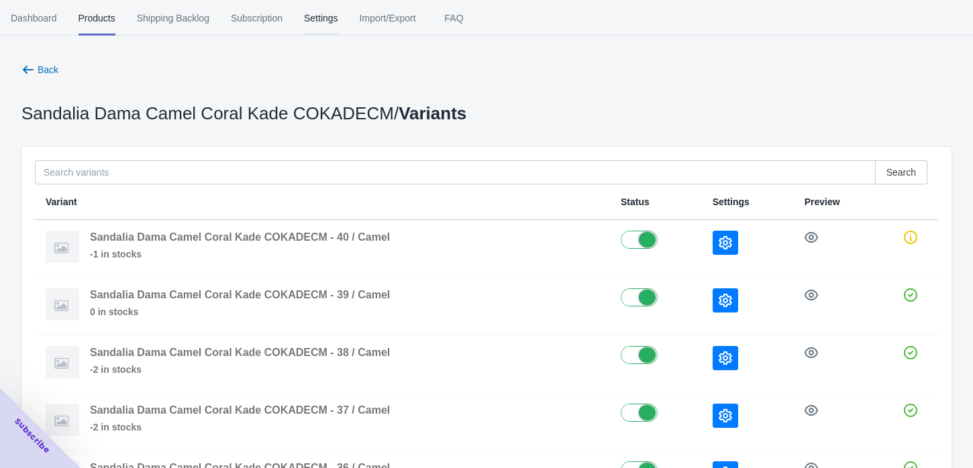
click at [317, 19] on span "Settings" at bounding box center [321, 18] width 34 height 35
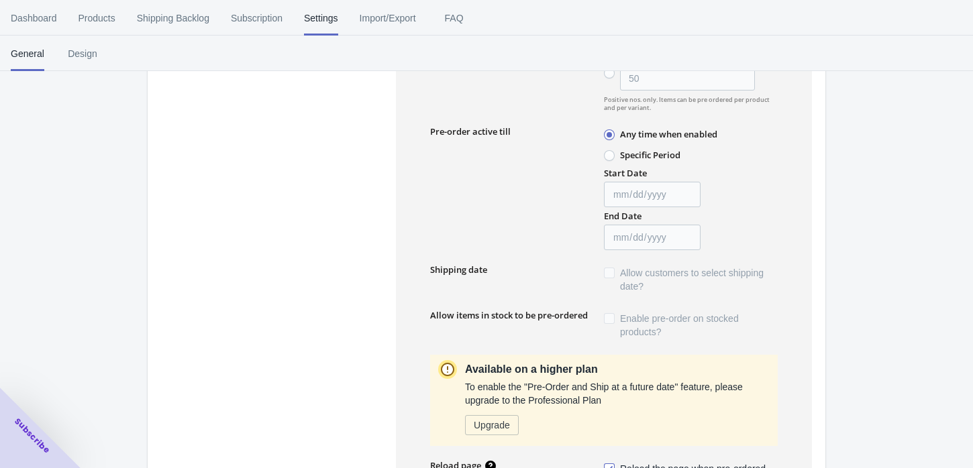
radio input "false"
type input "3"
type input "[DATE]"
type input "preventa"
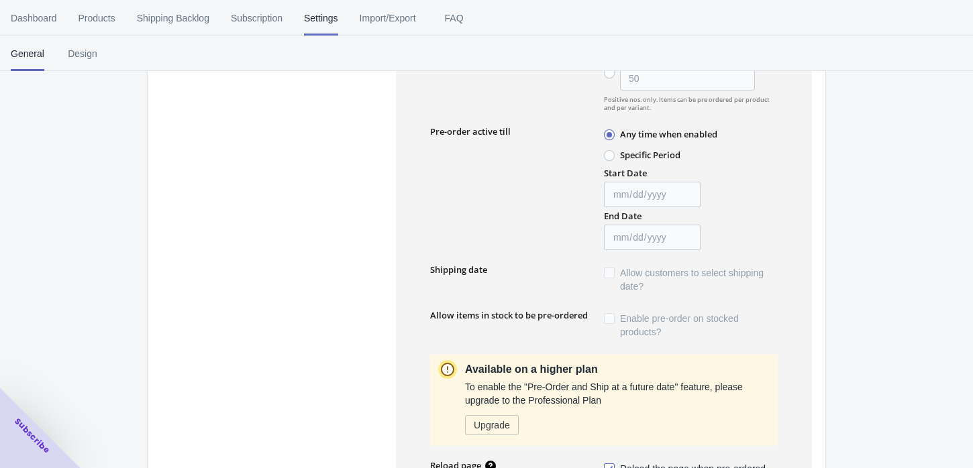
type input "preventa"
type textarea "¡El artículo en preventa se agregó al carrito!"
type textarea "El nivel de inventario es <qty>. Algunos de los artículos serán pedidos por ade…"
type textarea "Solo quedan <qty> de artículos en stock."
type textarea "Se puede pedir por adelantado un máximo de <qty> de productos."
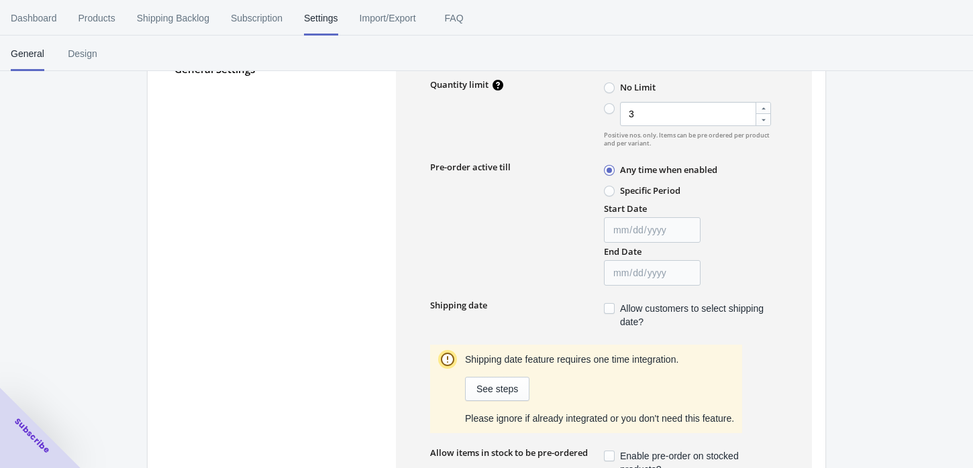
scroll to position [95, 0]
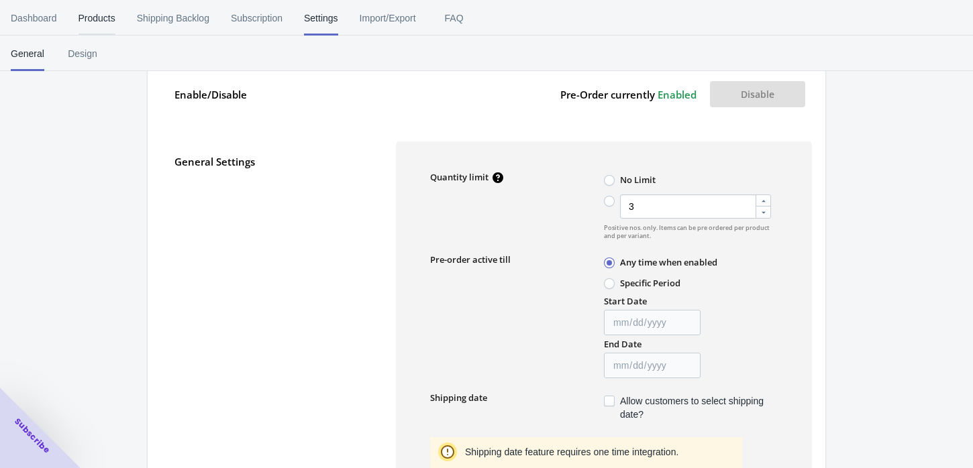
click at [84, 21] on span "Products" at bounding box center [97, 18] width 37 height 35
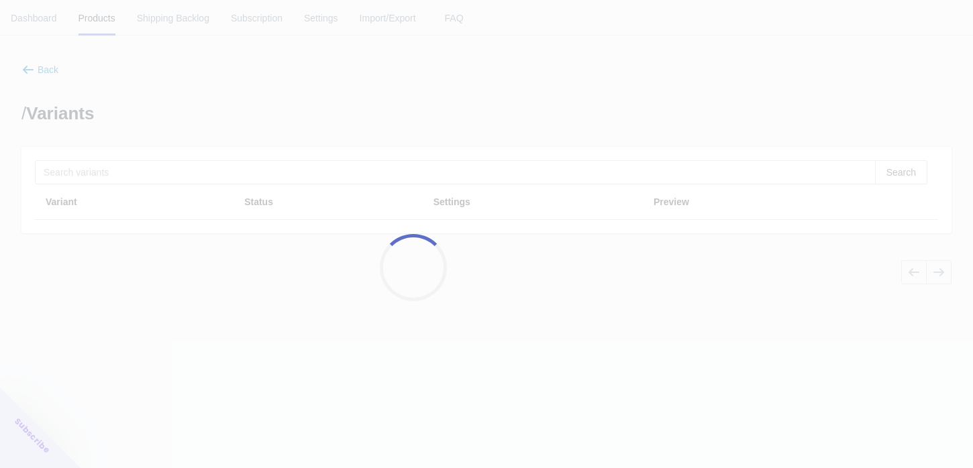
scroll to position [0, 0]
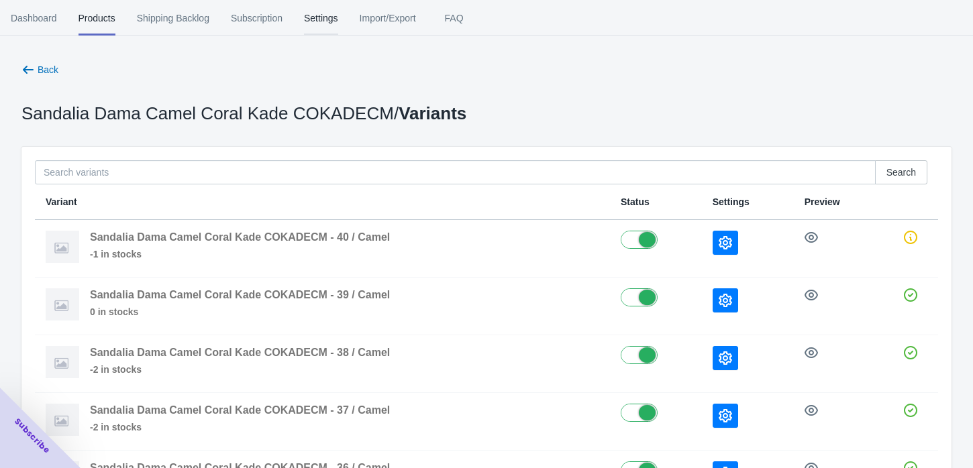
click at [307, 15] on span "Settings" at bounding box center [321, 18] width 34 height 35
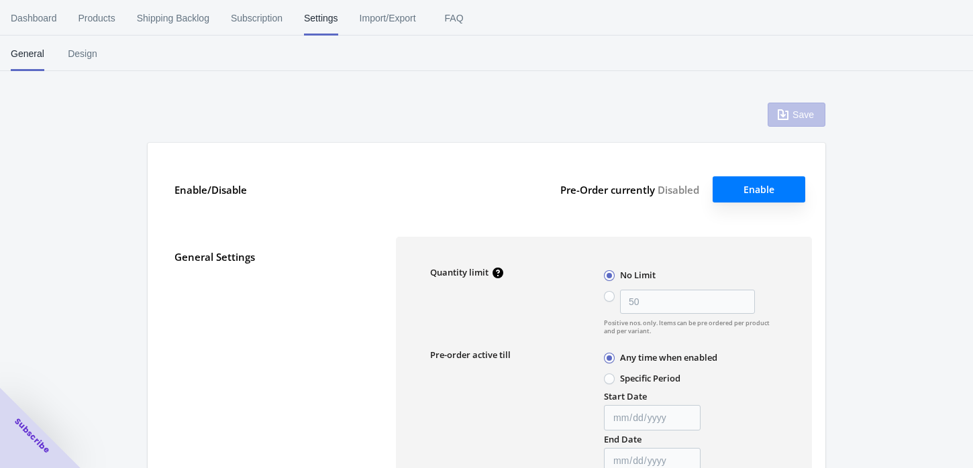
radio input "false"
type input "3"
type input "[DATE]"
type input "preventa"
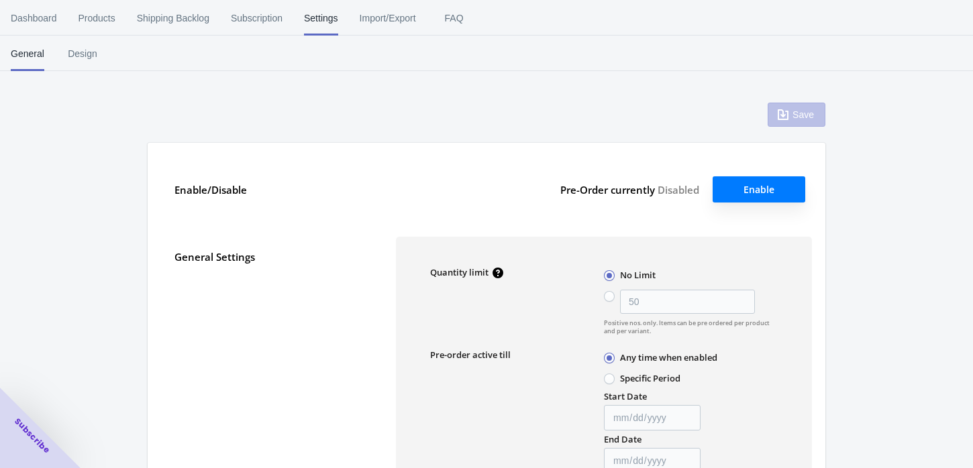
type input "preventa"
type textarea "¡El artículo en preventa se agregó al carrito!"
type textarea "El nivel de inventario es <qty>. Algunos de los artículos serán pedidos por ade…"
type textarea "Solo quedan <qty> de artículos en stock."
type textarea "Se puede pedir por adelantado un máximo de <qty> de productos."
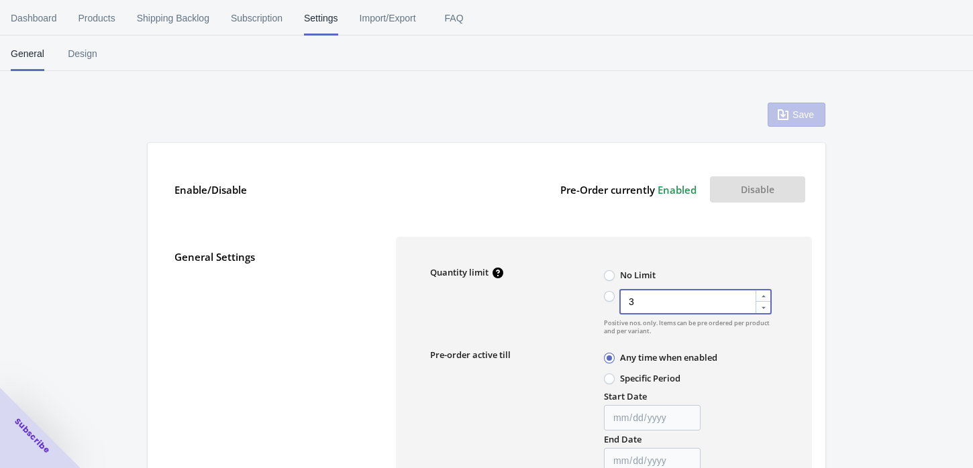
click at [760, 293] on icon at bounding box center [764, 297] width 8 height 8
click at [608, 293] on input "3" at bounding box center [607, 293] width 1 height 1
radio input "true"
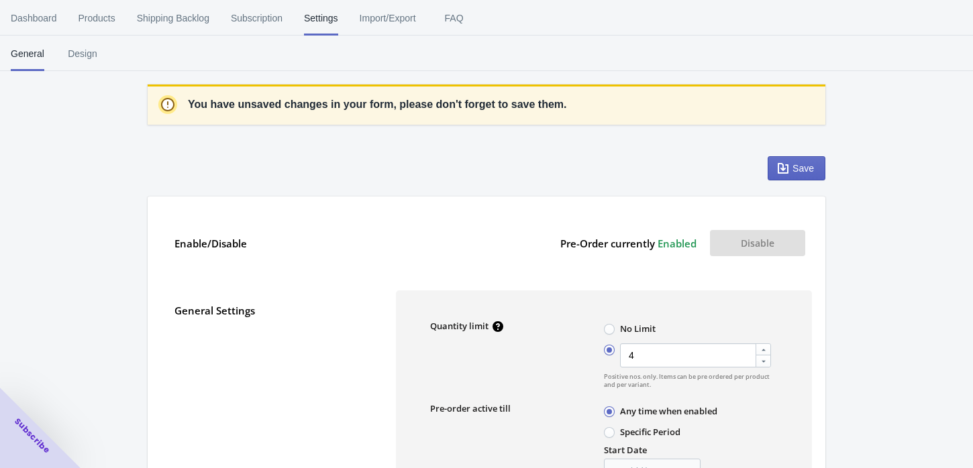
click at [760, 350] on icon at bounding box center [764, 350] width 8 height 8
click at [608, 348] on input "4" at bounding box center [607, 347] width 1 height 1
click at [760, 350] on icon at bounding box center [764, 350] width 8 height 8
click at [608, 348] on input "5" at bounding box center [607, 347] width 1 height 1
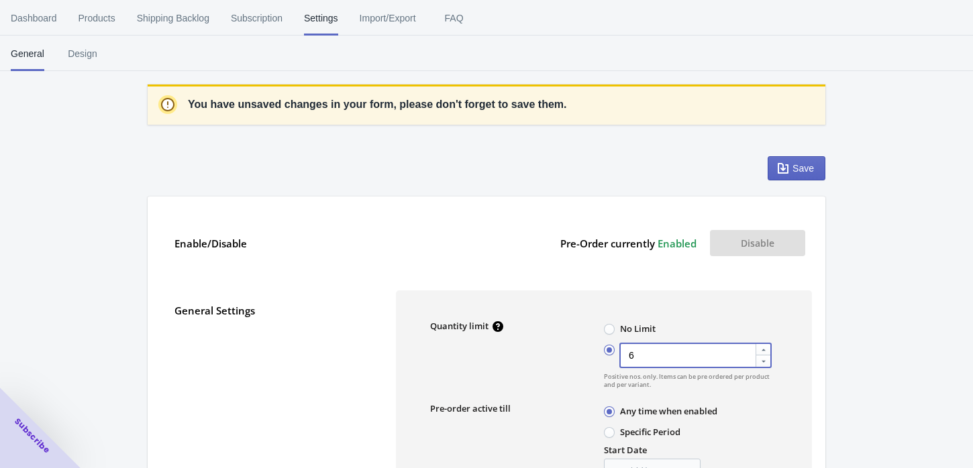
click at [760, 350] on icon at bounding box center [764, 350] width 8 height 8
click at [608, 348] on input "6" at bounding box center [607, 347] width 1 height 1
click at [760, 350] on icon at bounding box center [764, 350] width 8 height 8
click at [608, 348] on input "7" at bounding box center [607, 347] width 1 height 1
click at [760, 349] on icon at bounding box center [764, 350] width 8 height 8
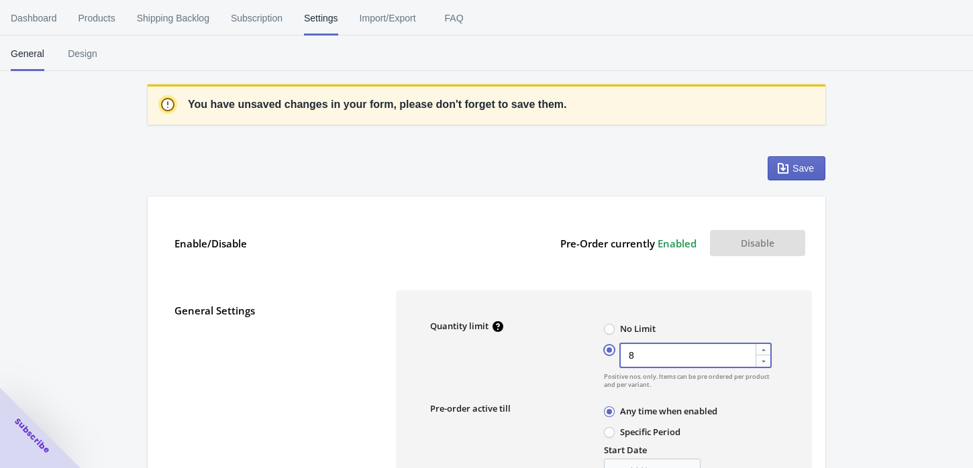
click at [608, 348] on input "8" at bounding box center [607, 347] width 1 height 1
click at [760, 349] on icon at bounding box center [764, 350] width 8 height 8
click at [608, 348] on input "9" at bounding box center [607, 347] width 1 height 1
type input "10"
click at [785, 170] on icon "button" at bounding box center [783, 168] width 11 height 11
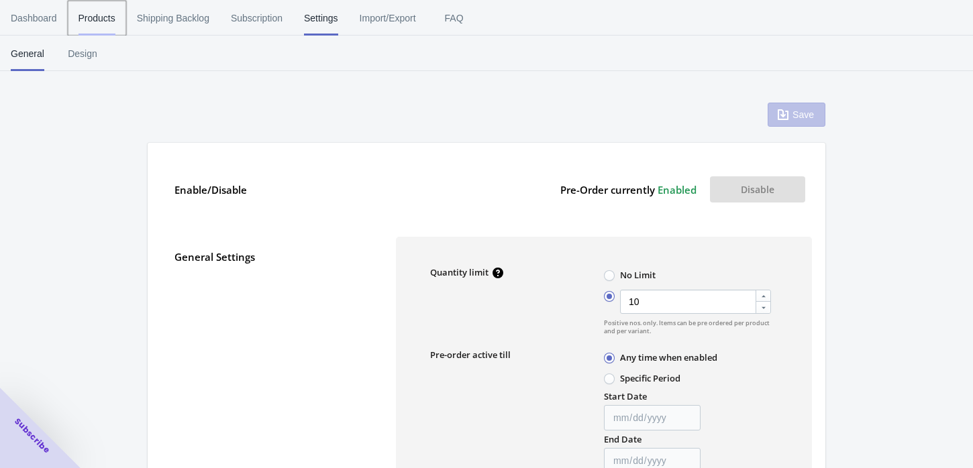
click at [84, 20] on span "Products" at bounding box center [97, 18] width 37 height 35
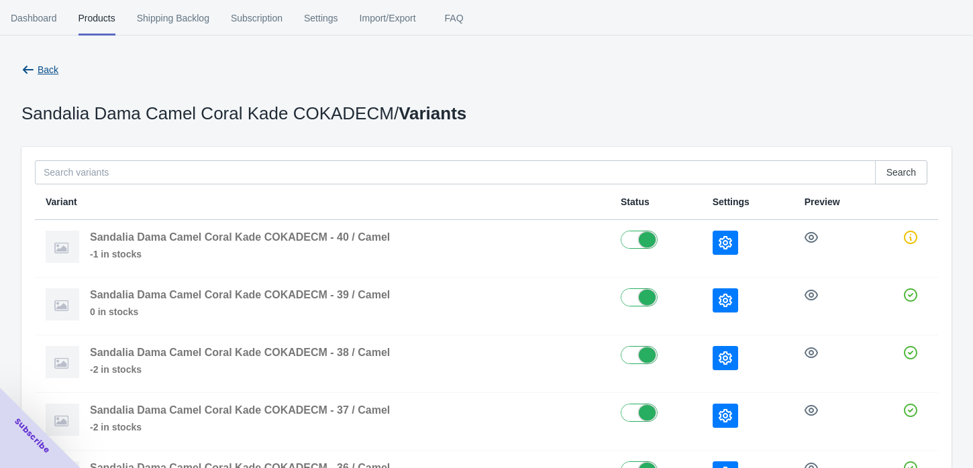
click at [43, 66] on span "Back" at bounding box center [48, 69] width 21 height 11
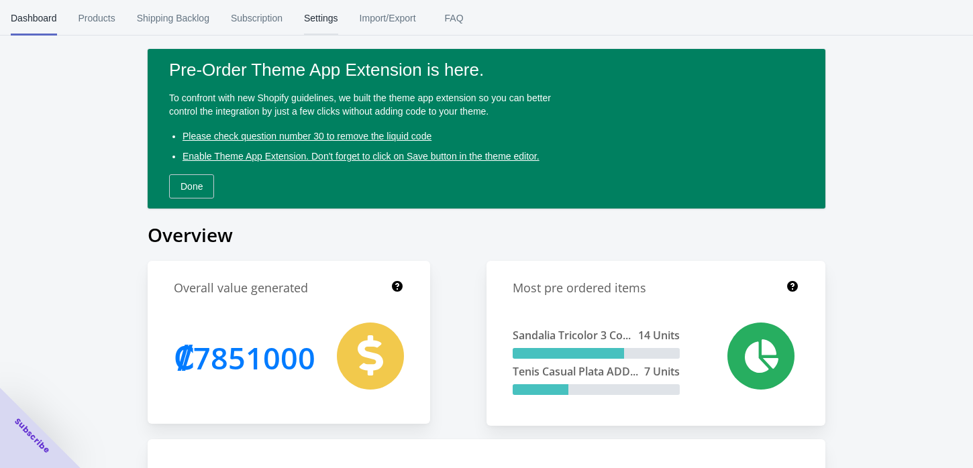
click at [311, 22] on span "Settings" at bounding box center [321, 18] width 34 height 35
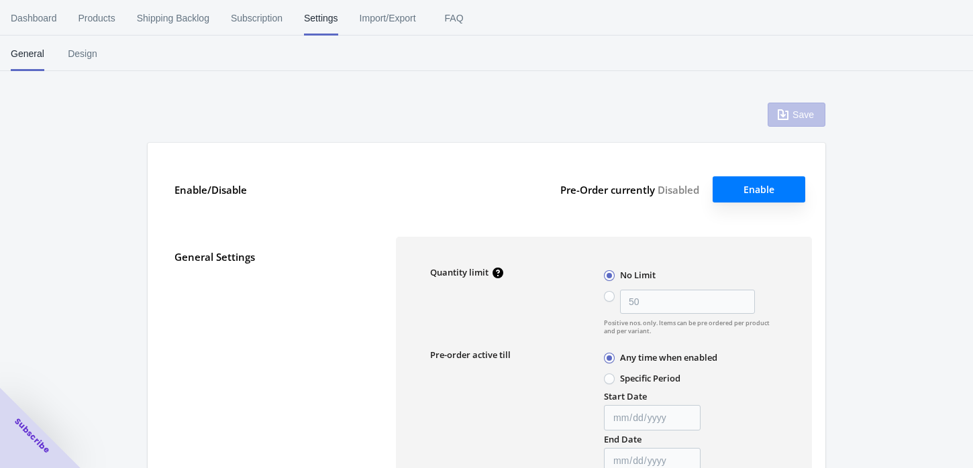
radio input "false"
type input "1"
type input "[DATE]"
type input "preventa"
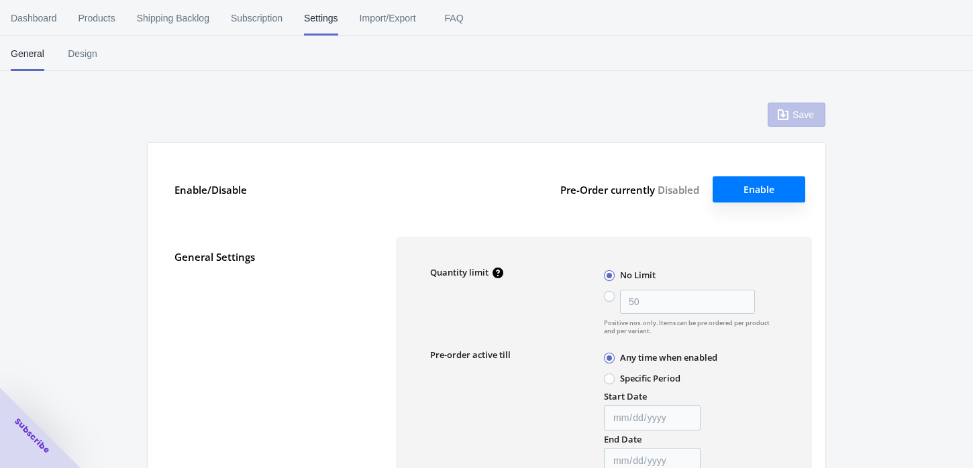
type input "preventa"
type textarea "¡El artículo en preventa se agregó al carrito!"
type textarea "El nivel de inventario es <qty>. Algunos de los artículos serán pedidos por ade…"
type textarea "Solo quedan <qty> de artículos en stock."
type textarea "Se puede pedir por adelantado un máximo de <qty> de productos."
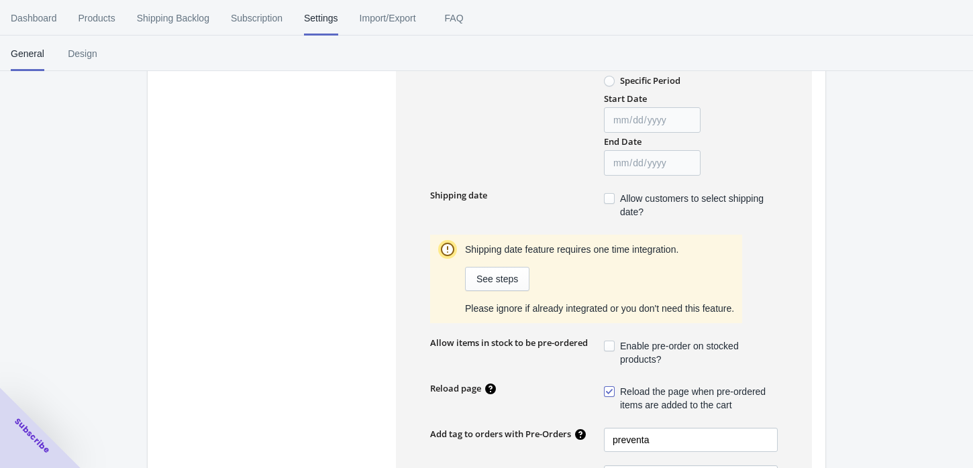
scroll to position [447, 0]
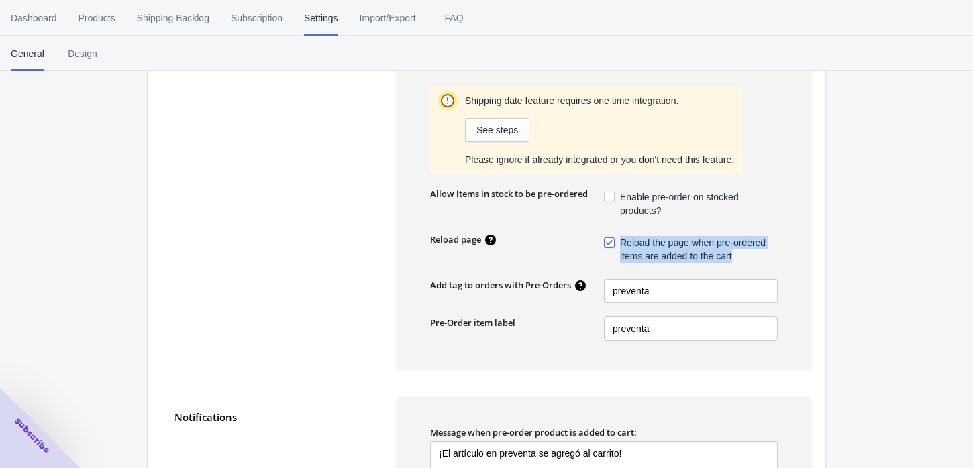
drag, startPoint x: 750, startPoint y: 255, endPoint x: 617, endPoint y: 238, distance: 133.9
click at [617, 238] on label "Reload the page when pre-ordered items are added to the cart" at bounding box center [691, 250] width 174 height 32
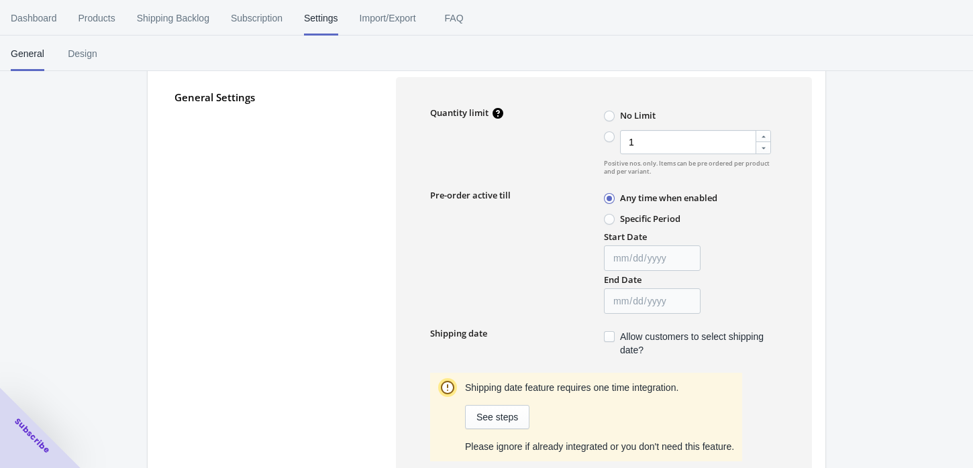
scroll to position [223, 0]
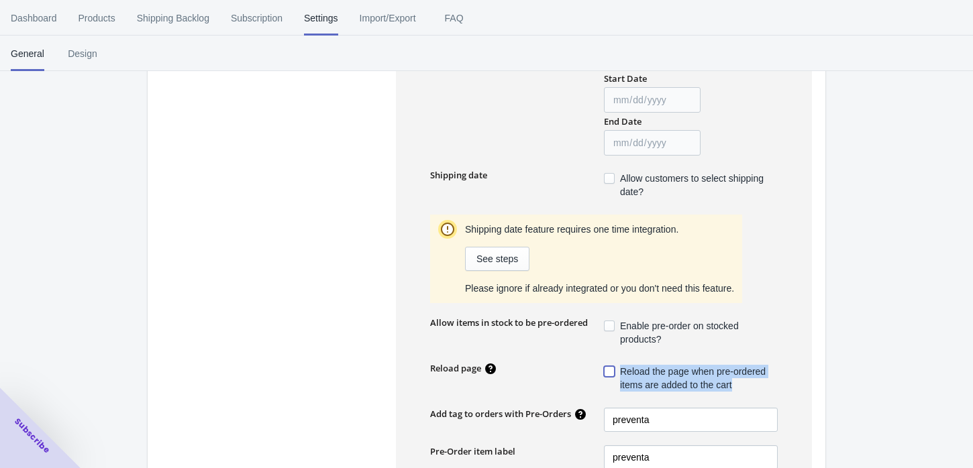
scroll to position [447, 0]
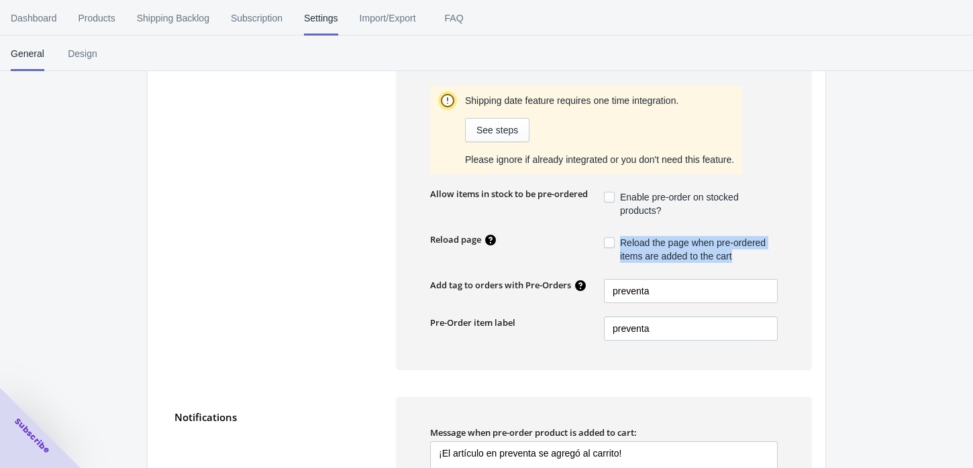
click at [614, 236] on label "Reload the page when pre-ordered items are added to the cart" at bounding box center [691, 250] width 174 height 32
click at [607, 240] on input "Reload the page when pre-ordered items are added to the cart" at bounding box center [607, 240] width 1 height 1
drag, startPoint x: 426, startPoint y: 246, endPoint x: 480, endPoint y: 240, distance: 54.7
click at [480, 240] on div "Quantity limit No Limit 1 Positive nos. only. Items can be pre ordered per prod…" at bounding box center [604, 80] width 416 height 580
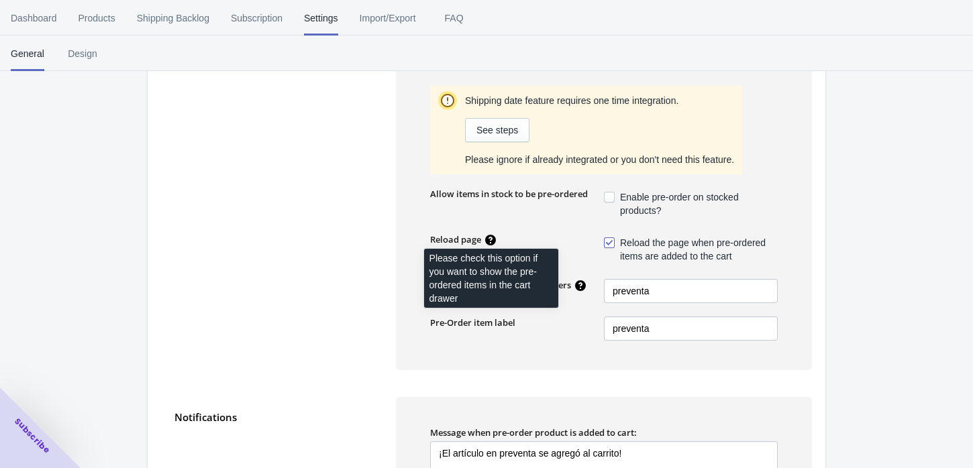
click at [492, 241] on icon at bounding box center [490, 240] width 11 height 11
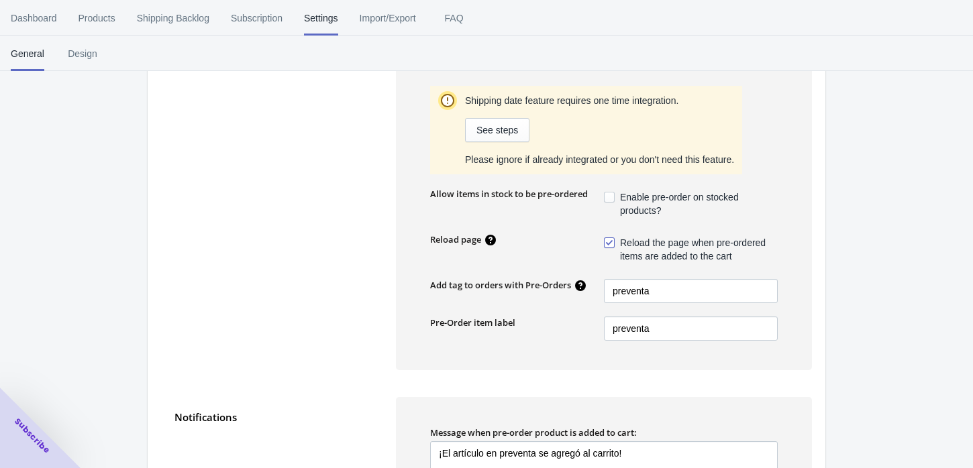
click at [493, 232] on div "Reload page" at bounding box center [515, 239] width 176 height 16
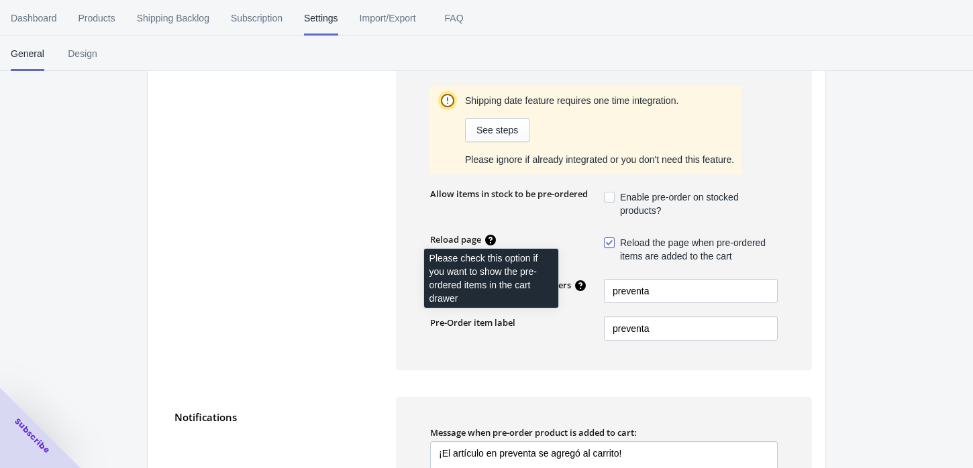
click at [492, 238] on icon at bounding box center [490, 240] width 13 height 13
click at [491, 242] on icon at bounding box center [490, 240] width 13 height 13
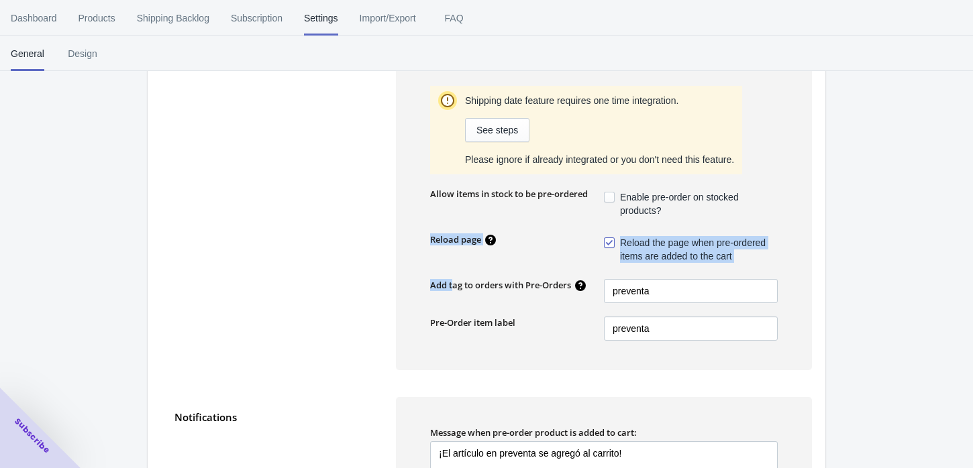
drag, startPoint x: 430, startPoint y: 257, endPoint x: 451, endPoint y: 272, distance: 25.5
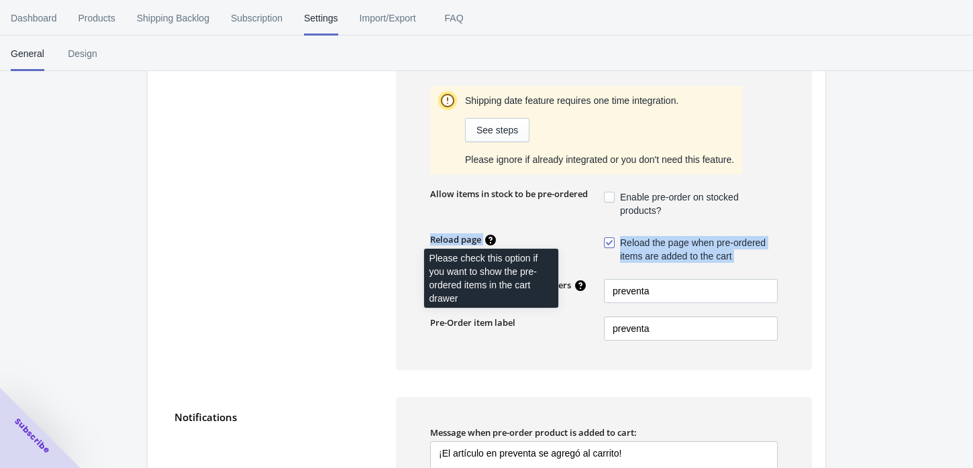
click at [493, 242] on icon at bounding box center [490, 240] width 11 height 11
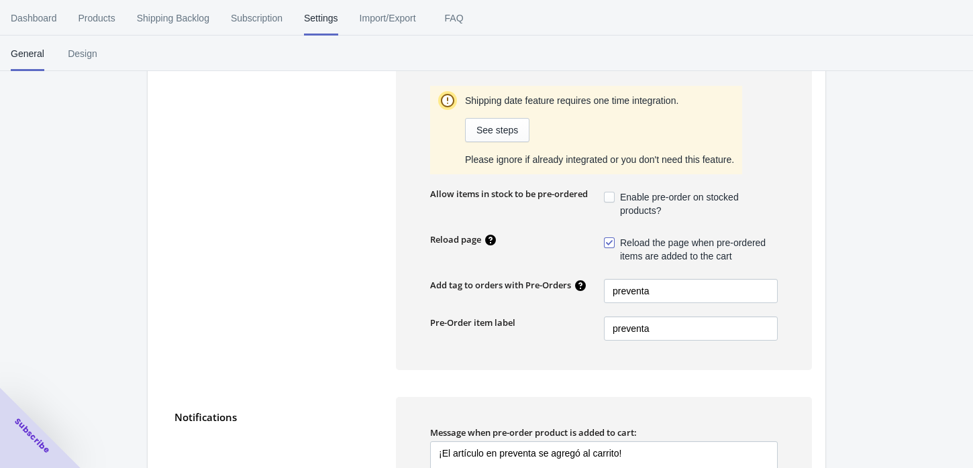
click at [494, 240] on icon at bounding box center [490, 240] width 11 height 11
click at [491, 255] on div "Reload page" at bounding box center [517, 250] width 174 height 32
click at [493, 236] on icon at bounding box center [490, 240] width 11 height 11
drag, startPoint x: 499, startPoint y: 259, endPoint x: 493, endPoint y: 279, distance: 21.0
click at [527, 236] on div "Reload page" at bounding box center [515, 239] width 176 height 16
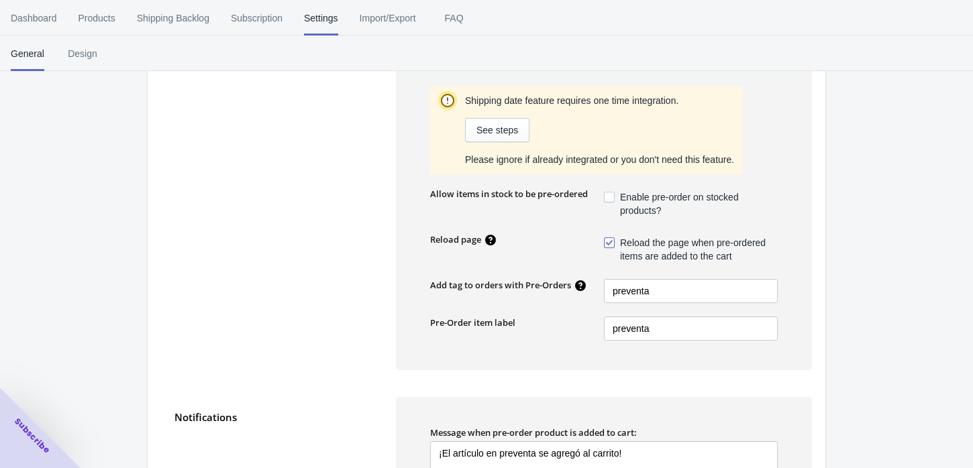
click at [751, 257] on span "Reload the page when pre-ordered items are added to the cart" at bounding box center [699, 249] width 158 height 27
click at [607, 240] on input "Reload the page when pre-ordered items are added to the cart" at bounding box center [607, 240] width 1 height 1
checkbox input "false"
drag, startPoint x: 748, startPoint y: 259, endPoint x: 596, endPoint y: 222, distance: 156.1
click at [596, 222] on div "Quantity limit No Limit 1 Positive nos. only. Items can be pre ordered per prod…" at bounding box center [604, 80] width 416 height 580
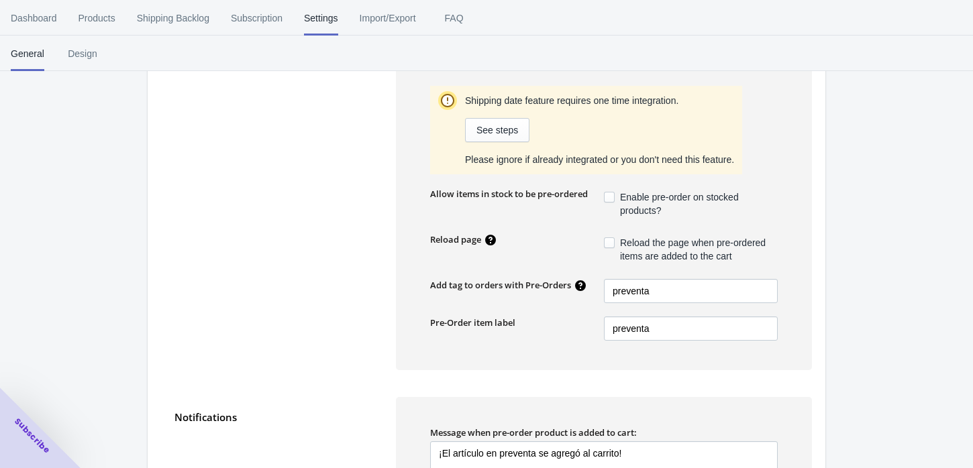
click at [488, 238] on icon at bounding box center [490, 240] width 11 height 11
click at [491, 244] on icon at bounding box center [490, 240] width 13 height 13
